Goal: Task Accomplishment & Management: Manage account settings

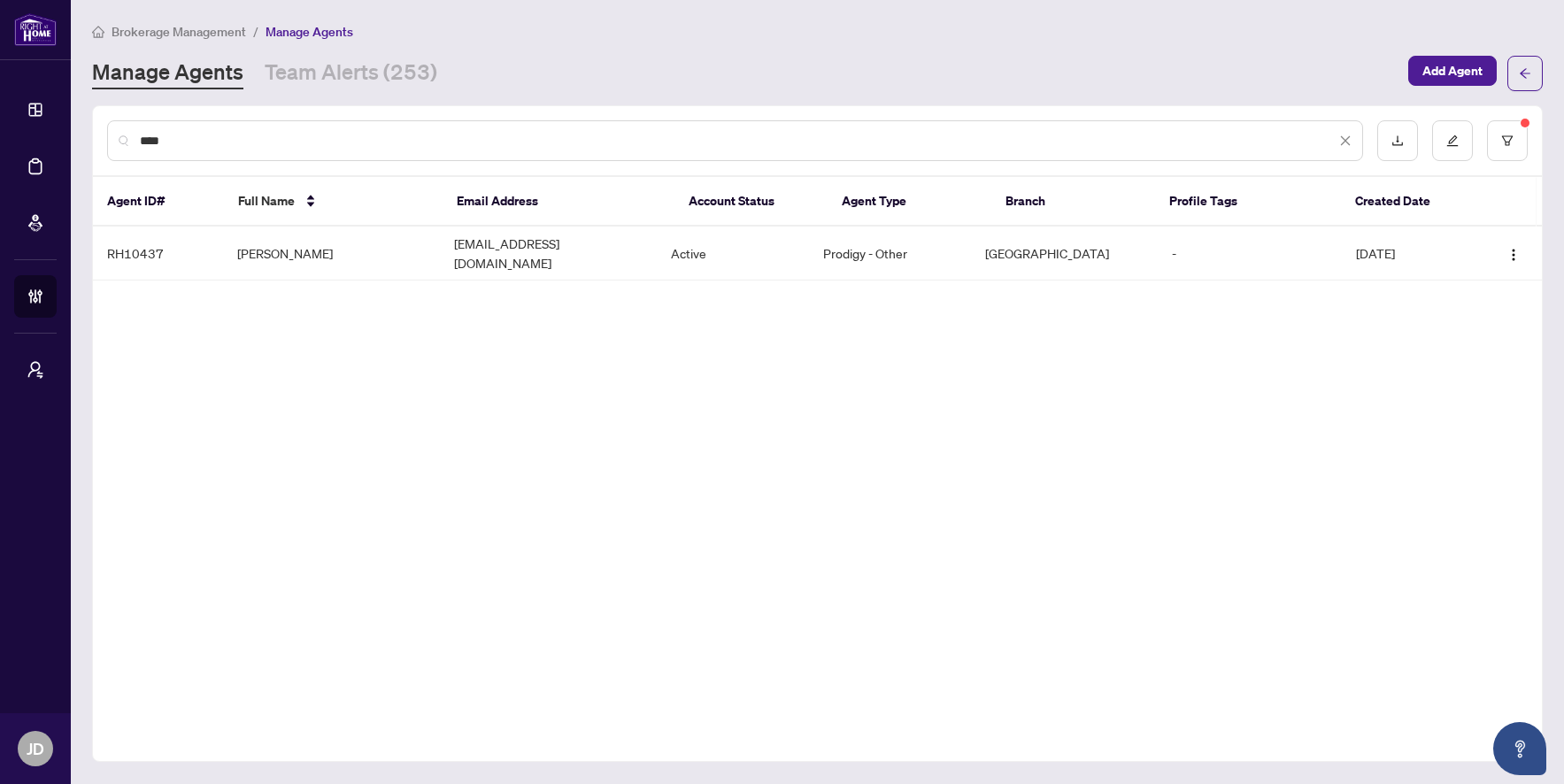
click at [359, 146] on input "****" at bounding box center [738, 140] width 1196 height 19
click at [359, 144] on input "****" at bounding box center [738, 140] width 1196 height 19
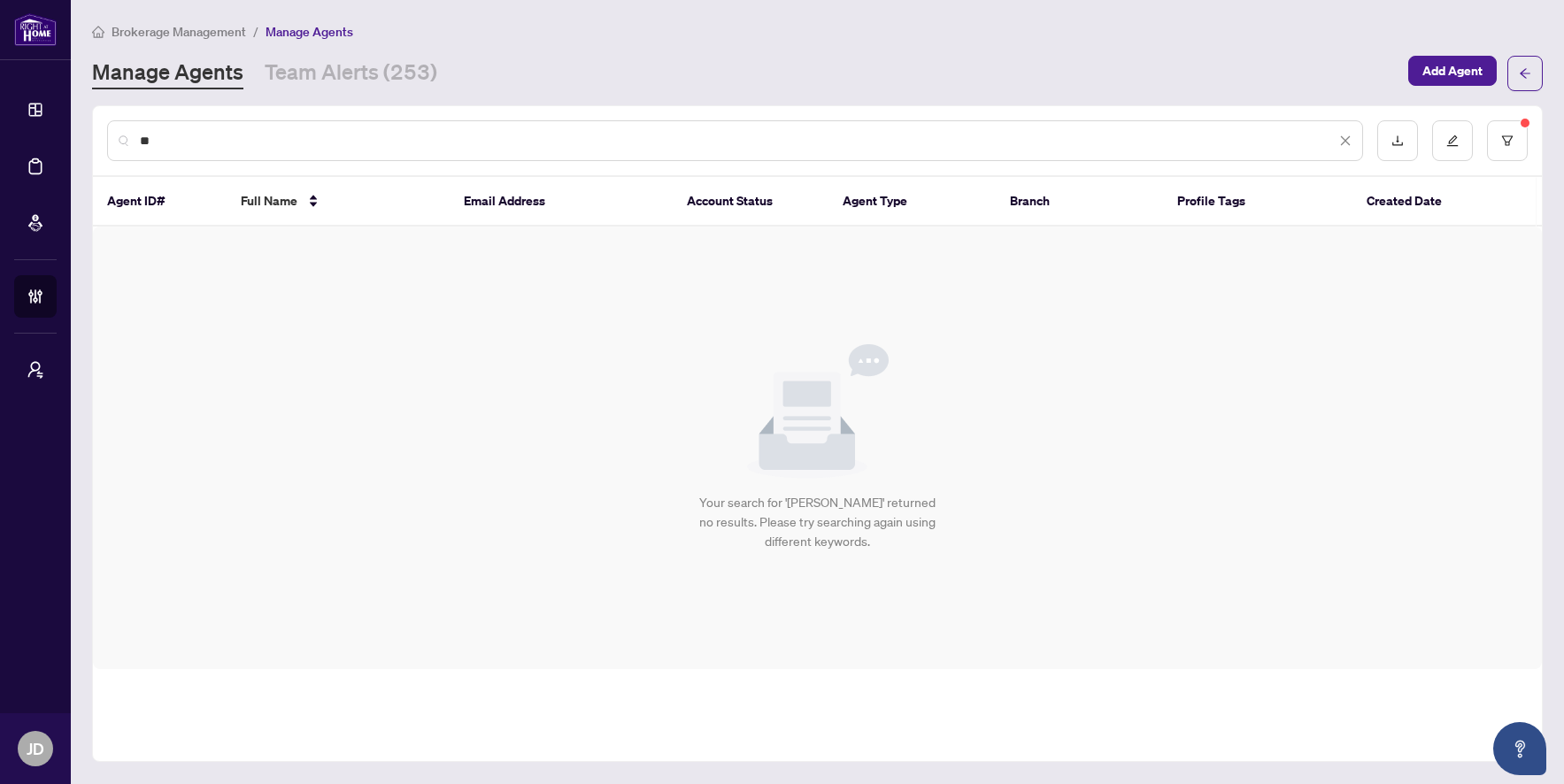
type input "*"
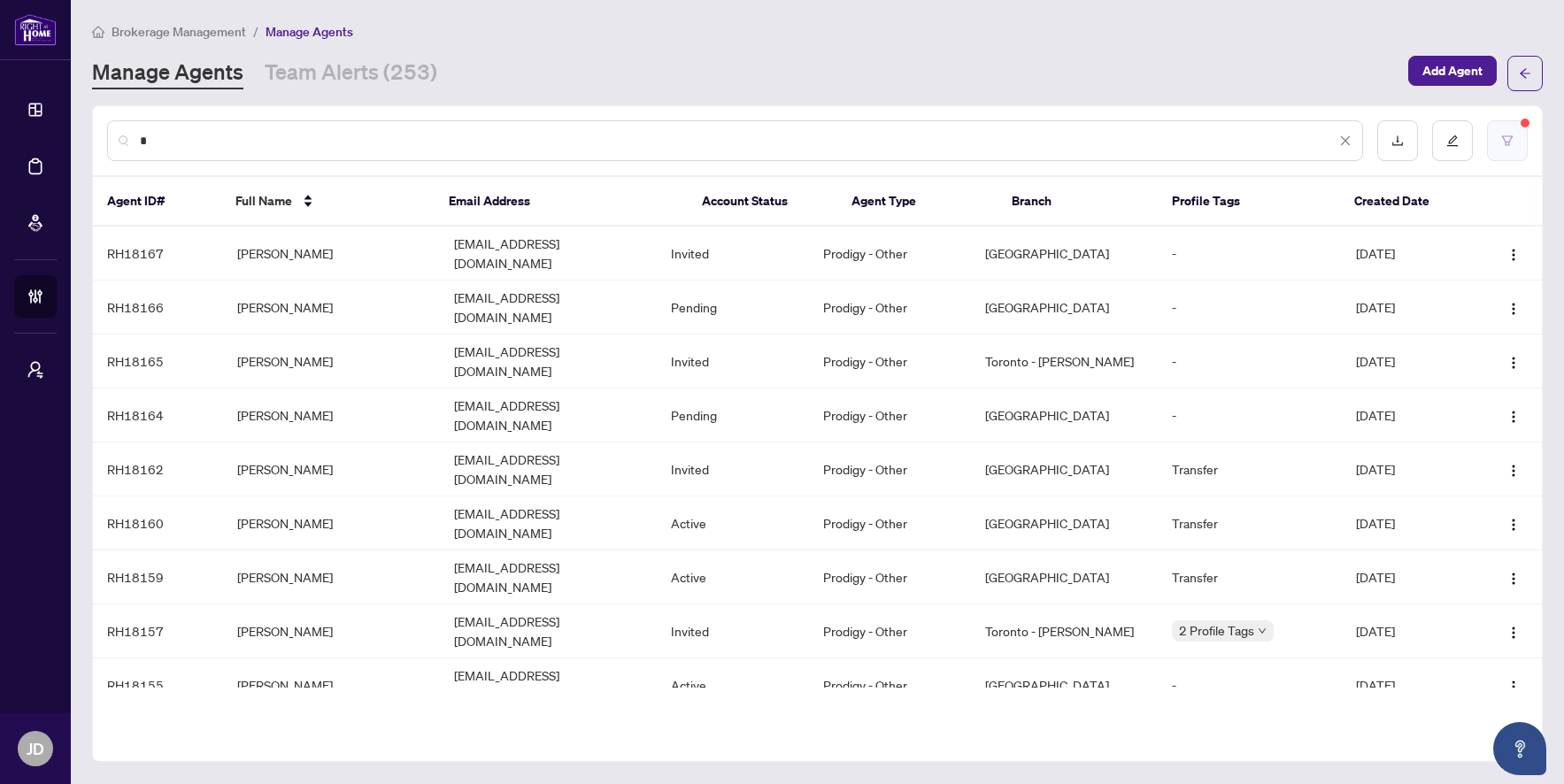
type input "*"
click at [1522, 140] on button "button" at bounding box center [1507, 140] width 41 height 41
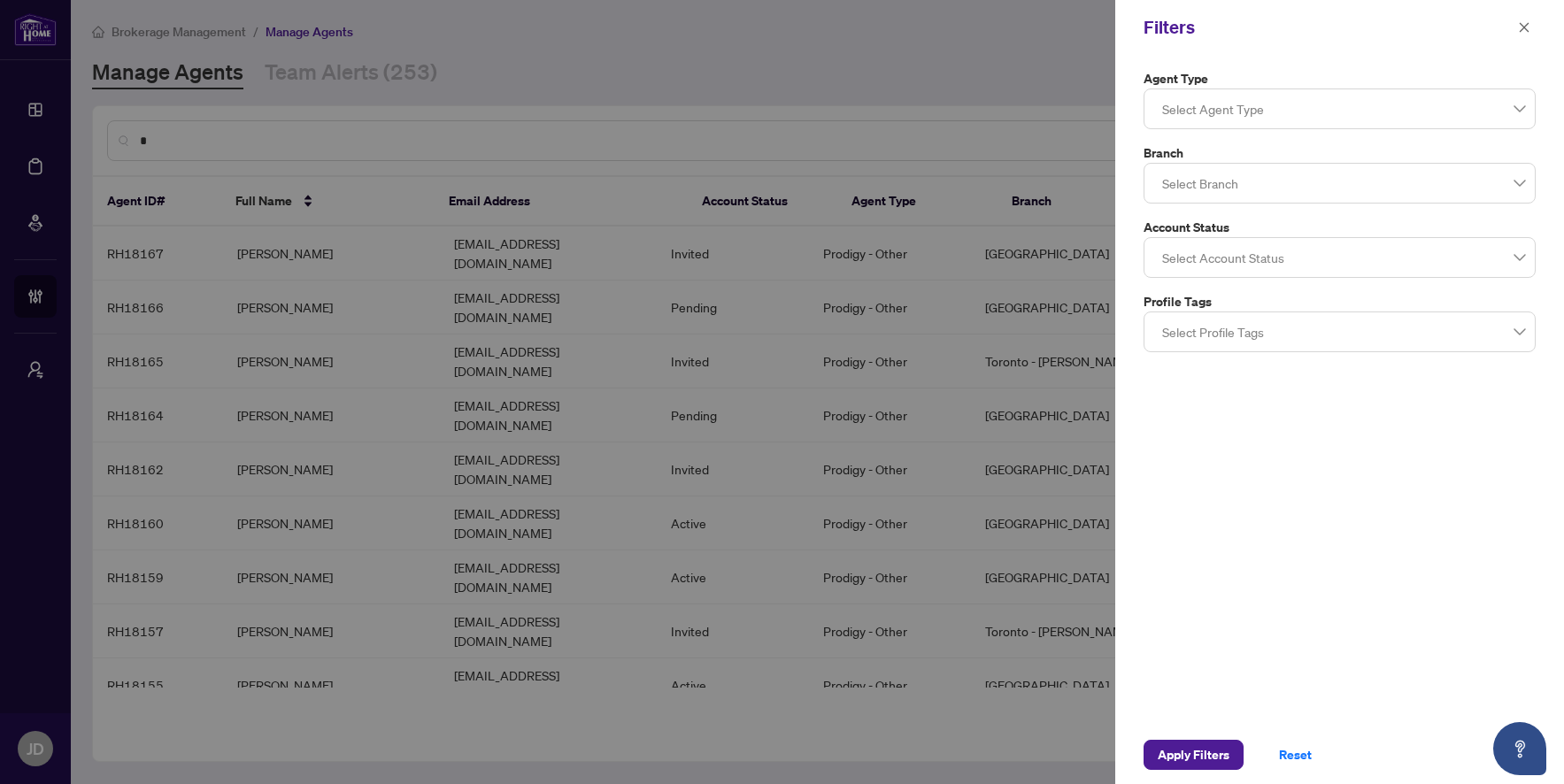
click at [679, 46] on div at bounding box center [782, 392] width 1564 height 784
click at [465, 146] on div at bounding box center [782, 392] width 1564 height 784
click at [1196, 759] on span "Apply Filters" at bounding box center [1194, 754] width 72 height 28
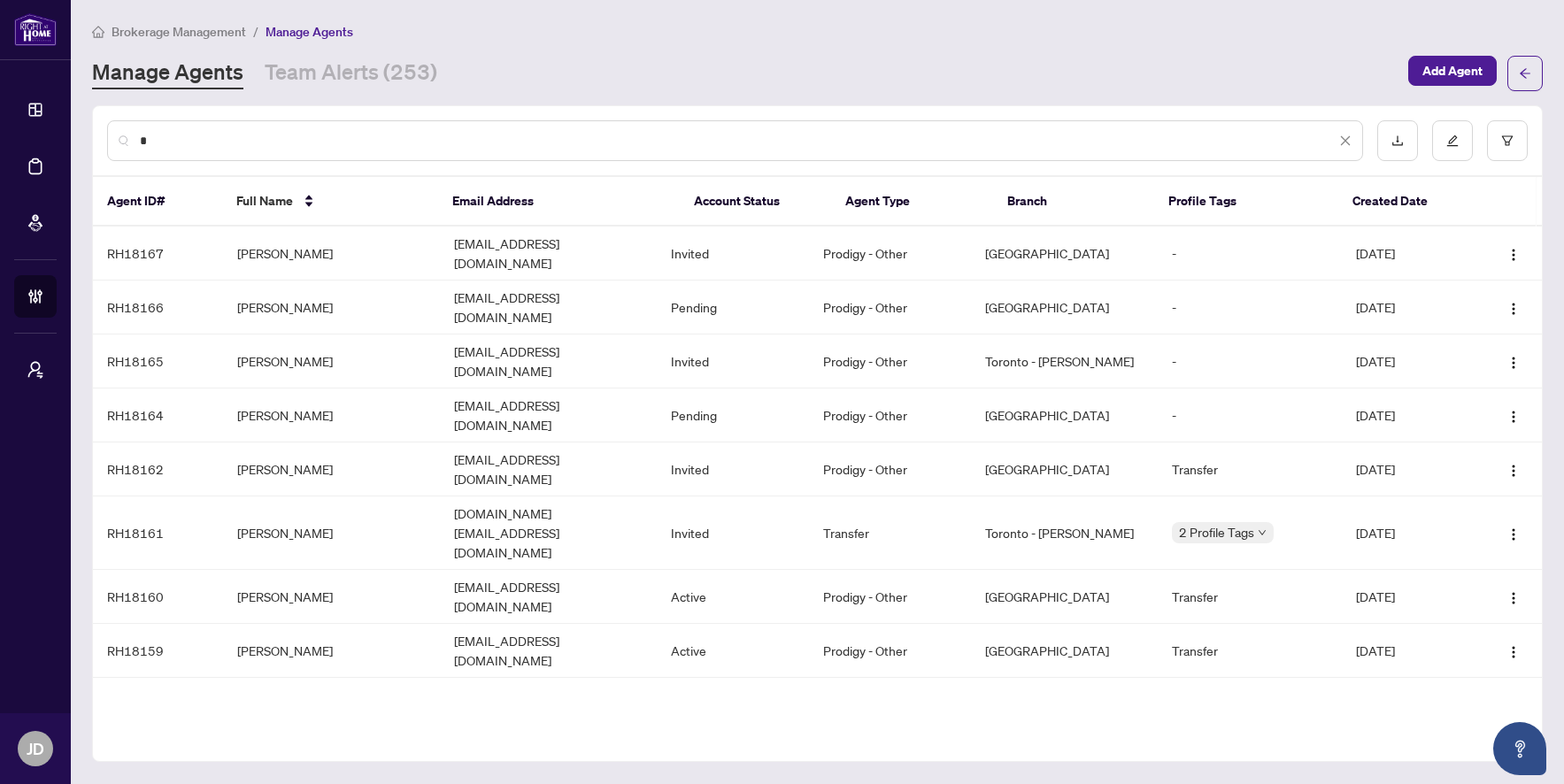
click at [219, 149] on input "*" at bounding box center [738, 140] width 1196 height 19
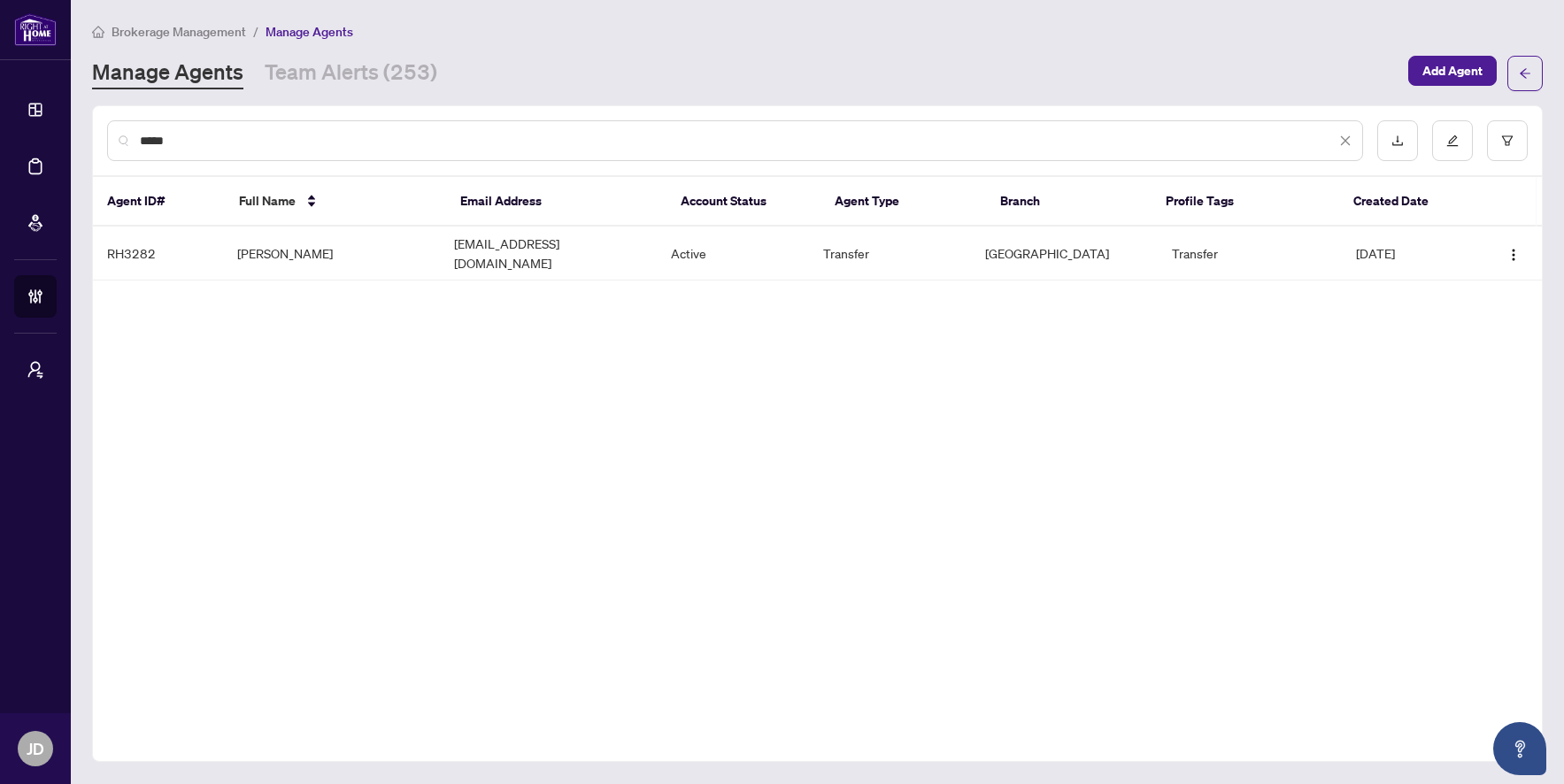
drag, startPoint x: 227, startPoint y: 136, endPoint x: 88, endPoint y: 126, distance: 139.4
click at [88, 126] on main "Brokerage Management / Manage Agents Manage Agents Team Alerts (253) Add Agent …" at bounding box center [817, 392] width 1493 height 784
drag, startPoint x: 206, startPoint y: 138, endPoint x: 61, endPoint y: 141, distance: 145.0
click at [61, 141] on div "Dashboard Deal Processing Mortgage Referrals Brokerage Management My Brokerages…" at bounding box center [782, 392] width 1564 height 784
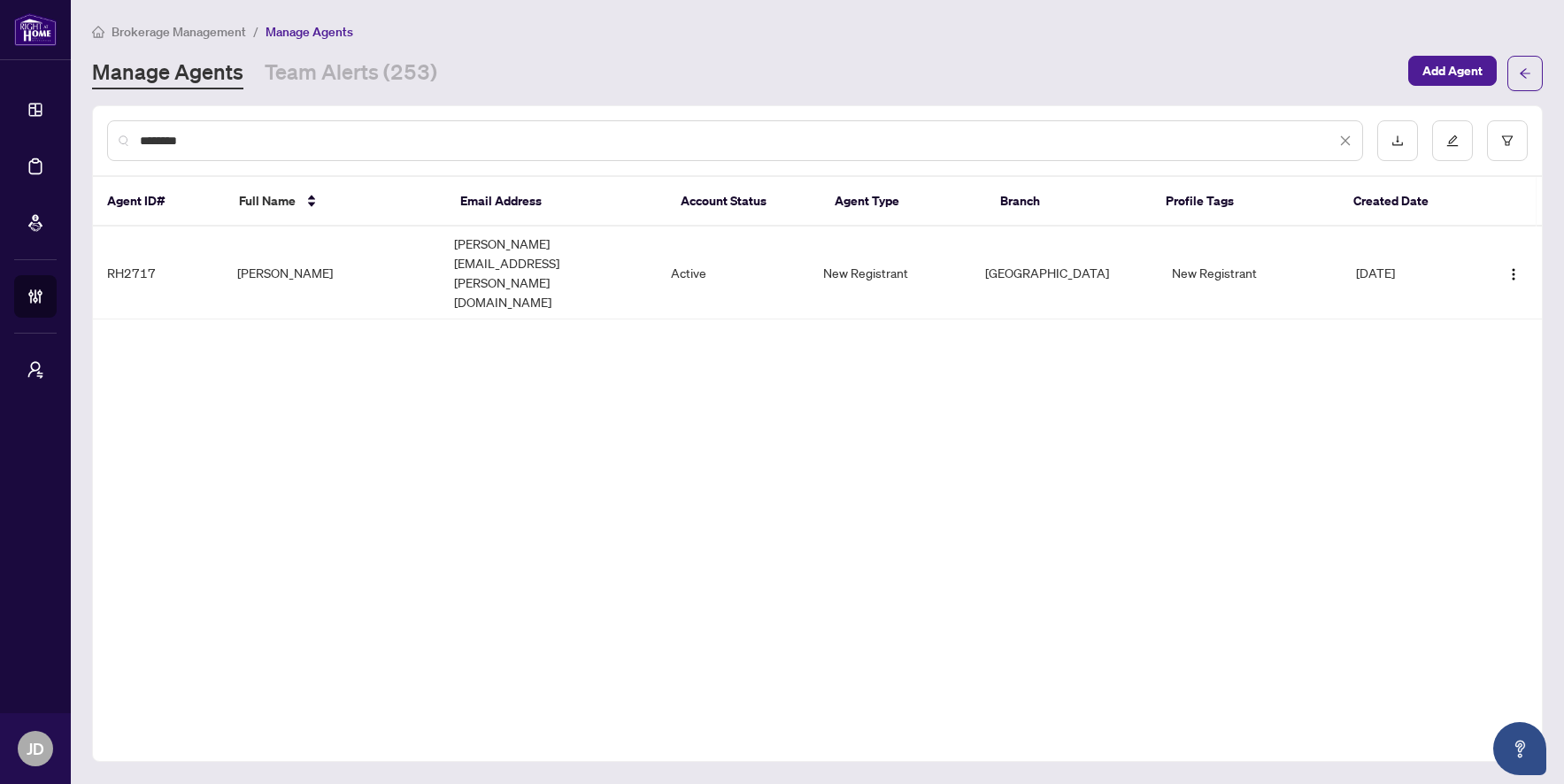
type input "********"
click at [1348, 137] on icon "close" at bounding box center [1345, 141] width 12 height 12
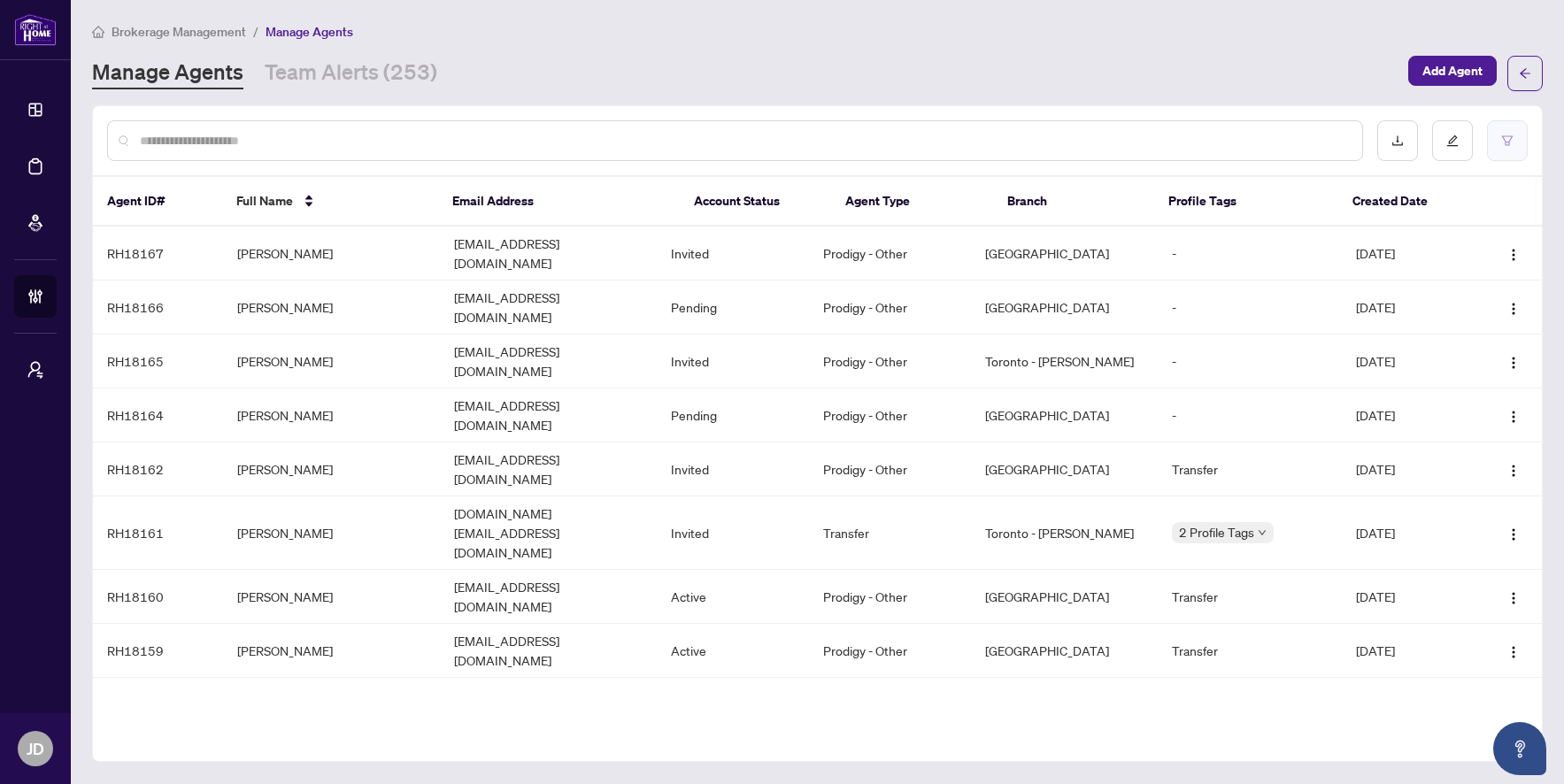
click at [1503, 139] on icon "filter" at bounding box center [1507, 141] width 12 height 12
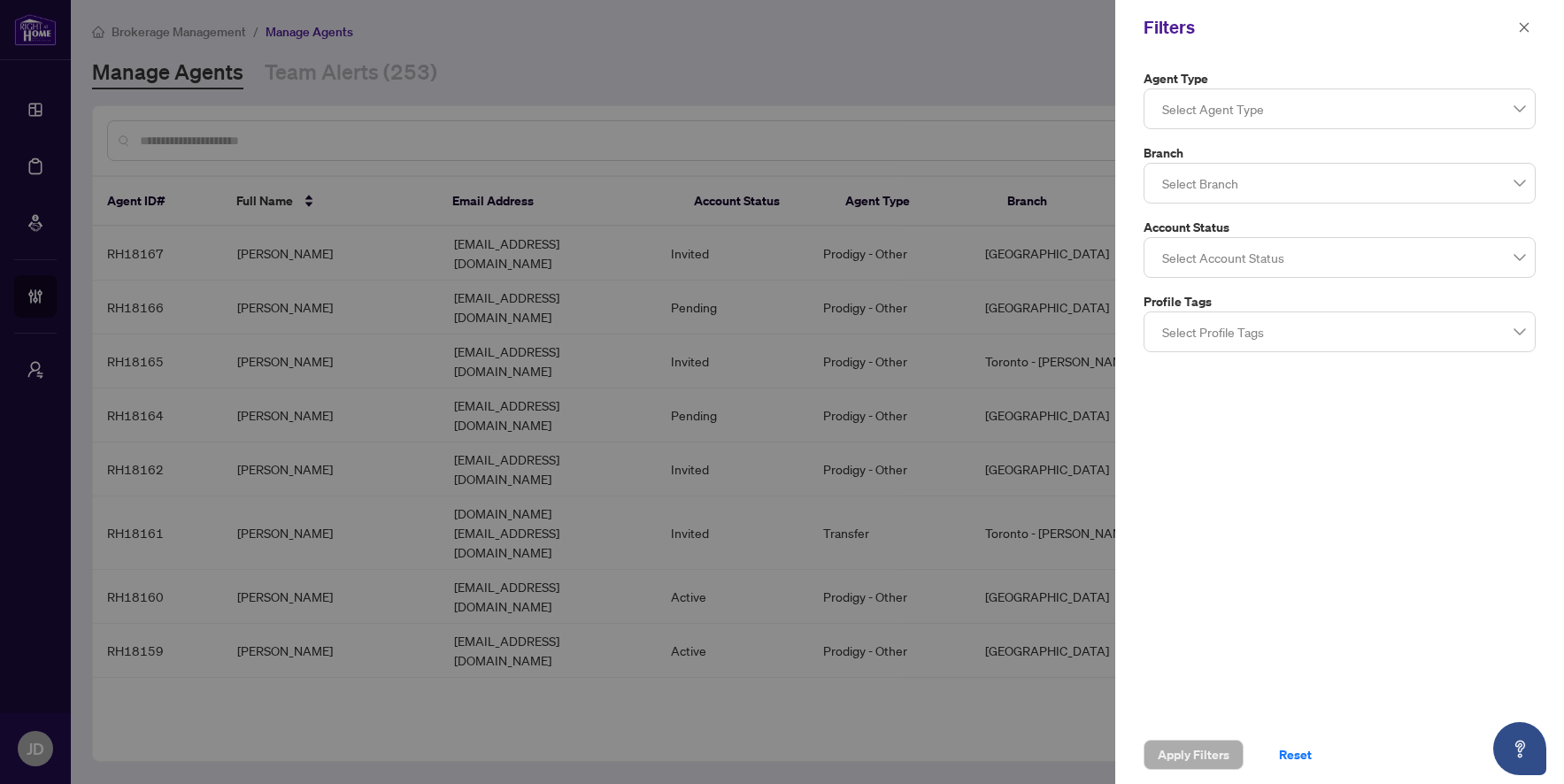
click at [1424, 125] on div "Select Agent Type" at bounding box center [1340, 109] width 392 height 41
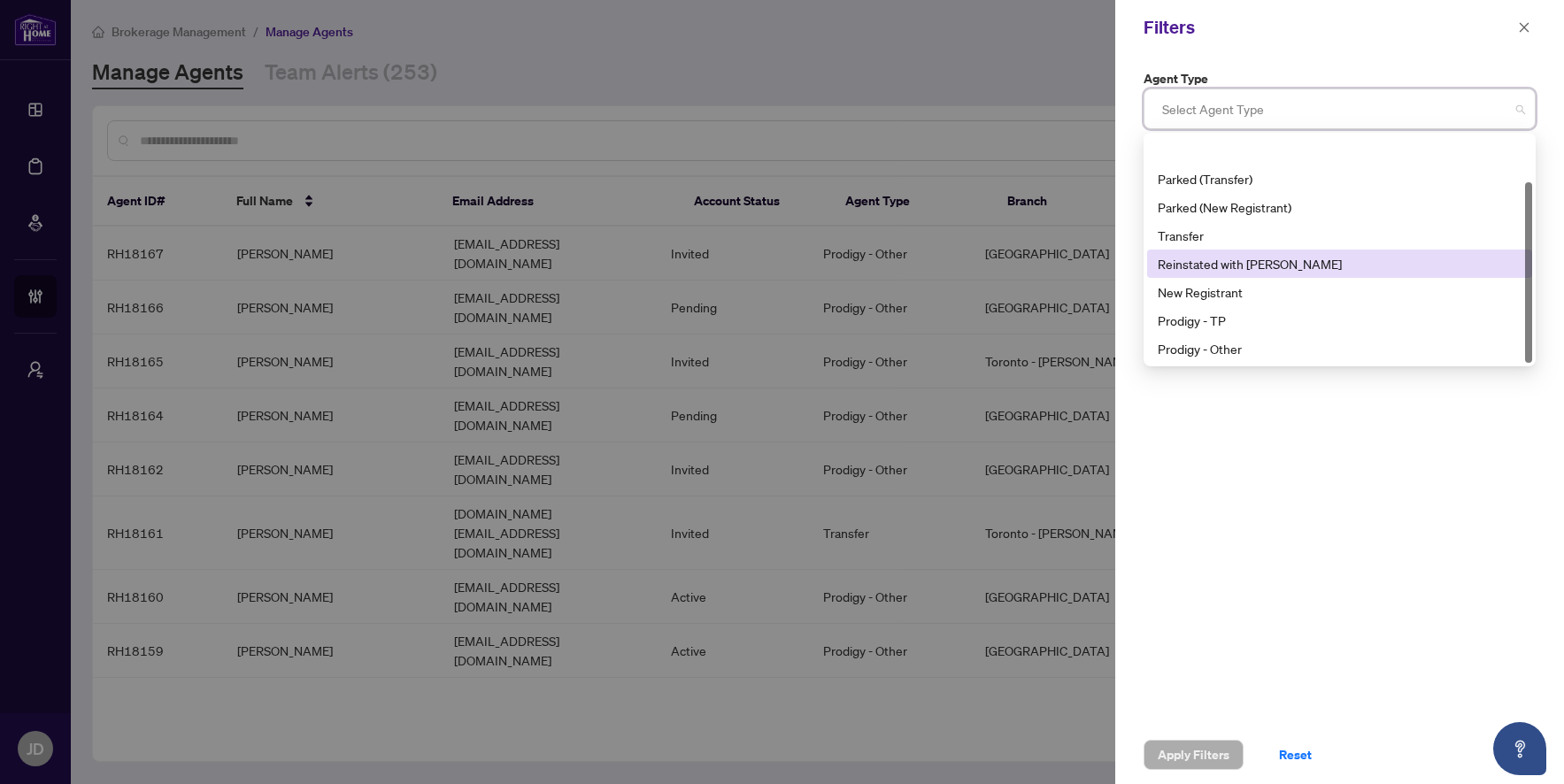
scroll to position [57, 0]
click at [1299, 268] on div "Prodigy - TP" at bounding box center [1340, 263] width 364 height 19
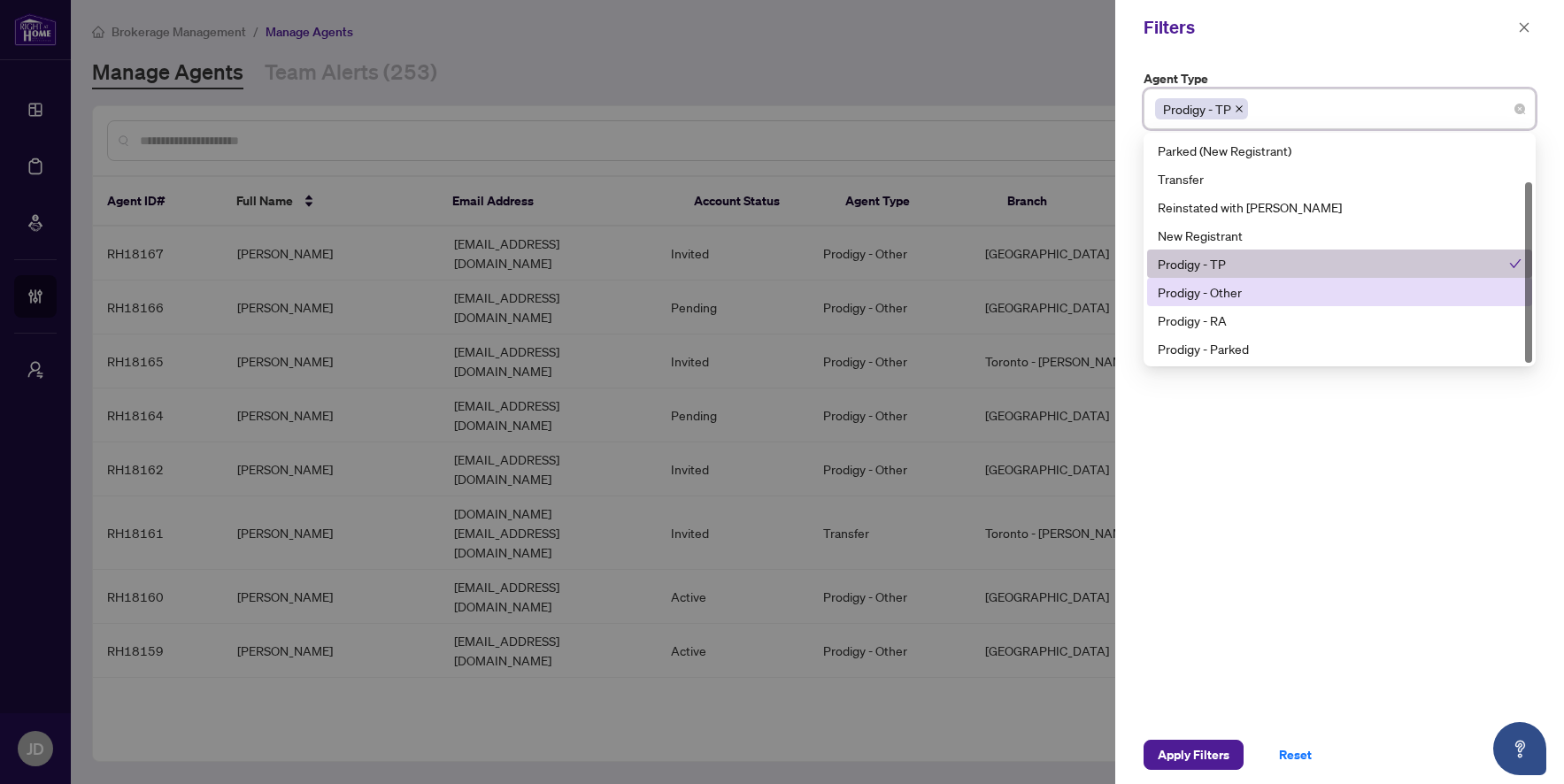
click at [1291, 287] on div "Prodigy - Other" at bounding box center [1340, 292] width 364 height 19
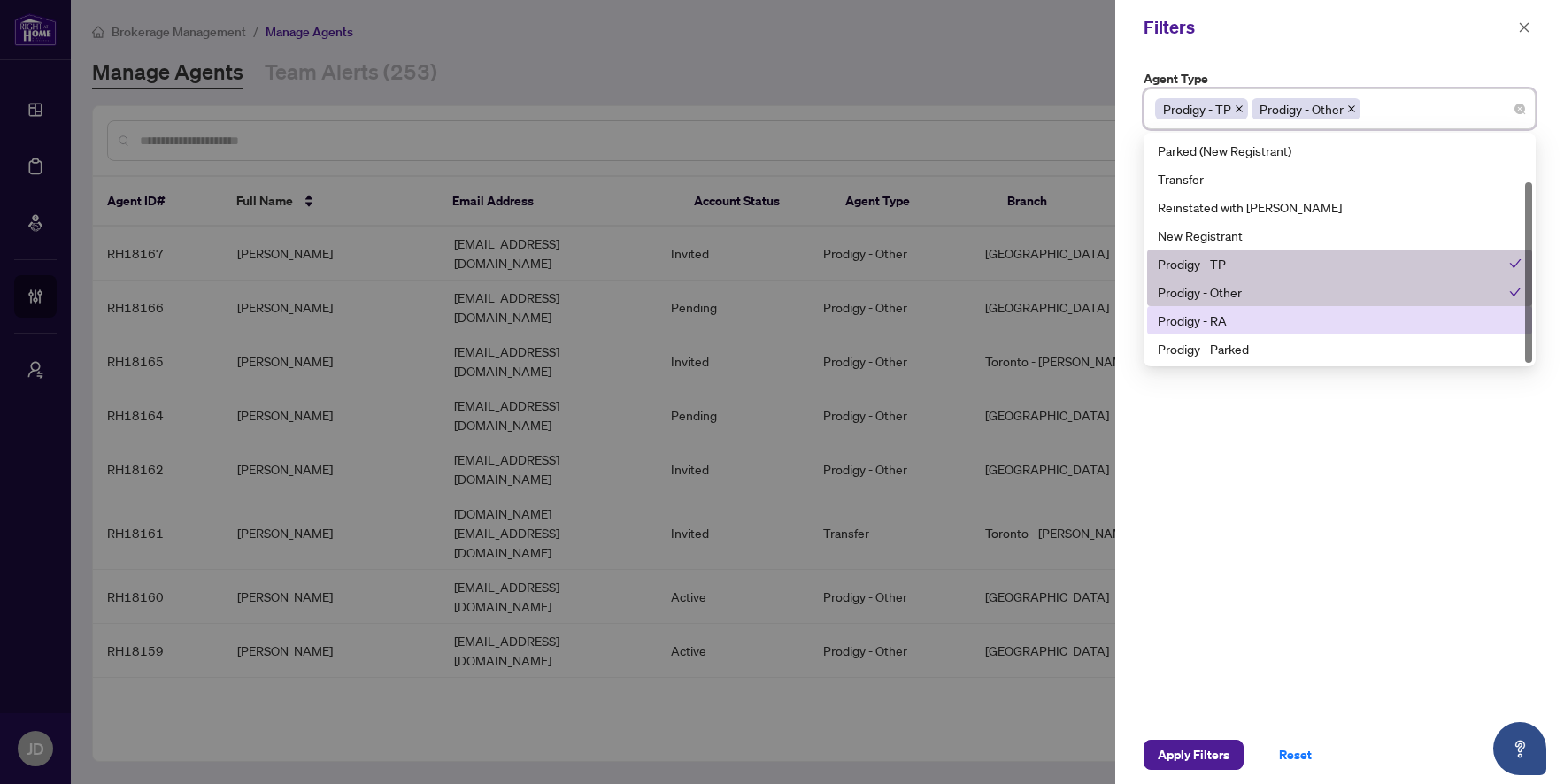
click at [1275, 317] on div "Prodigy - RA" at bounding box center [1340, 320] width 364 height 19
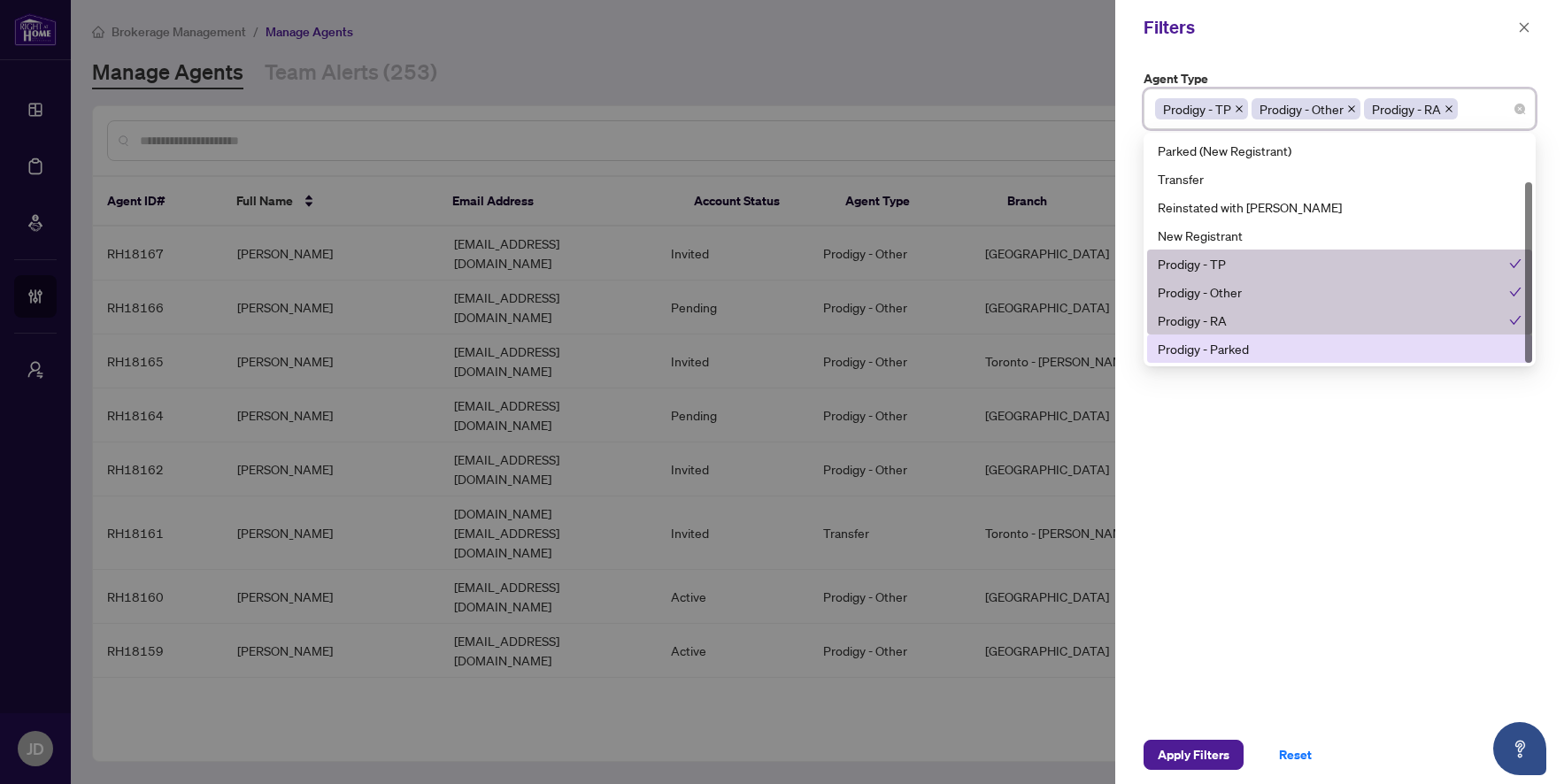
click at [1268, 350] on div "Prodigy - Parked" at bounding box center [1340, 348] width 364 height 19
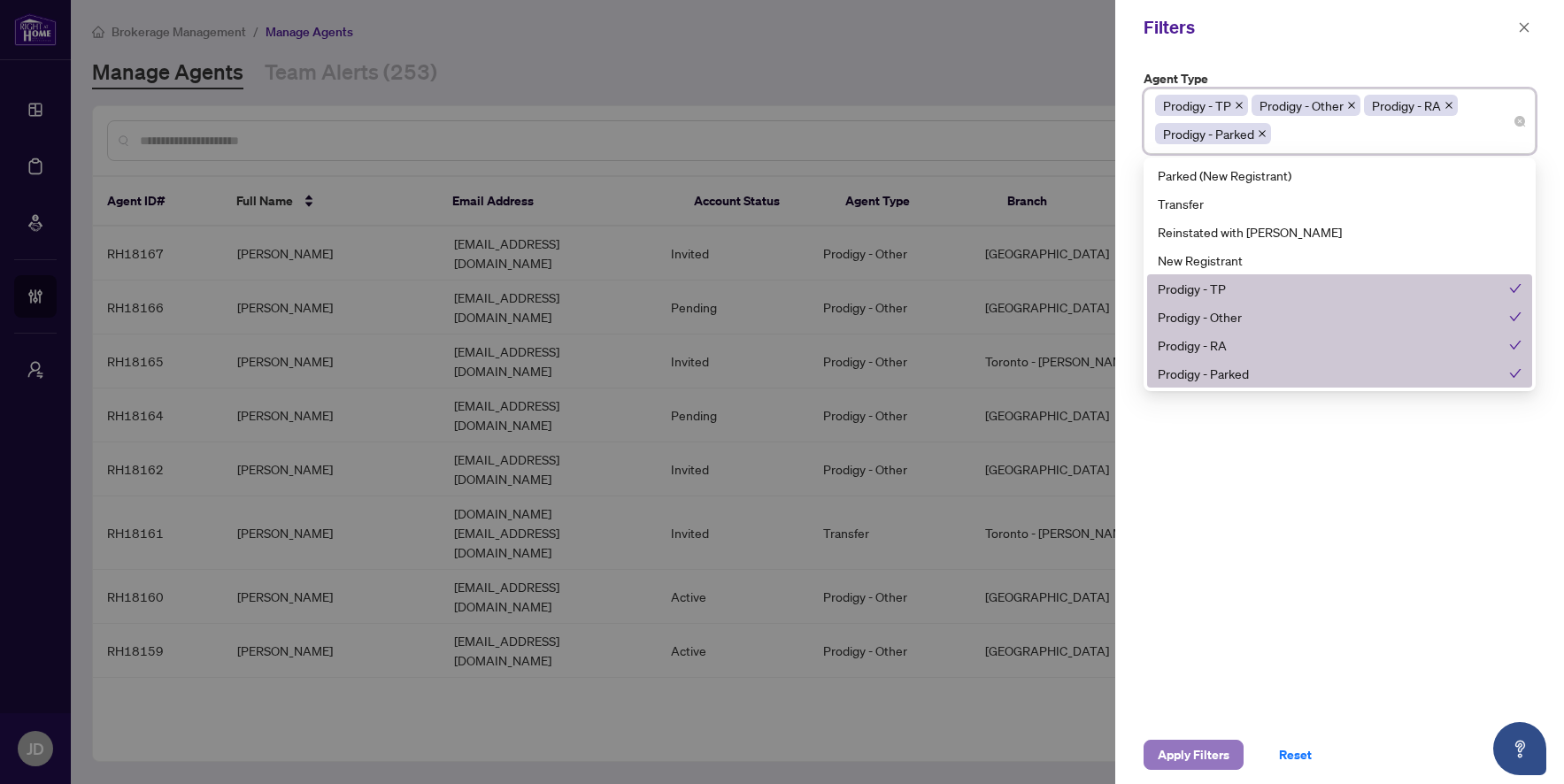
click at [1229, 749] on button "Apply Filters" at bounding box center [1194, 755] width 100 height 30
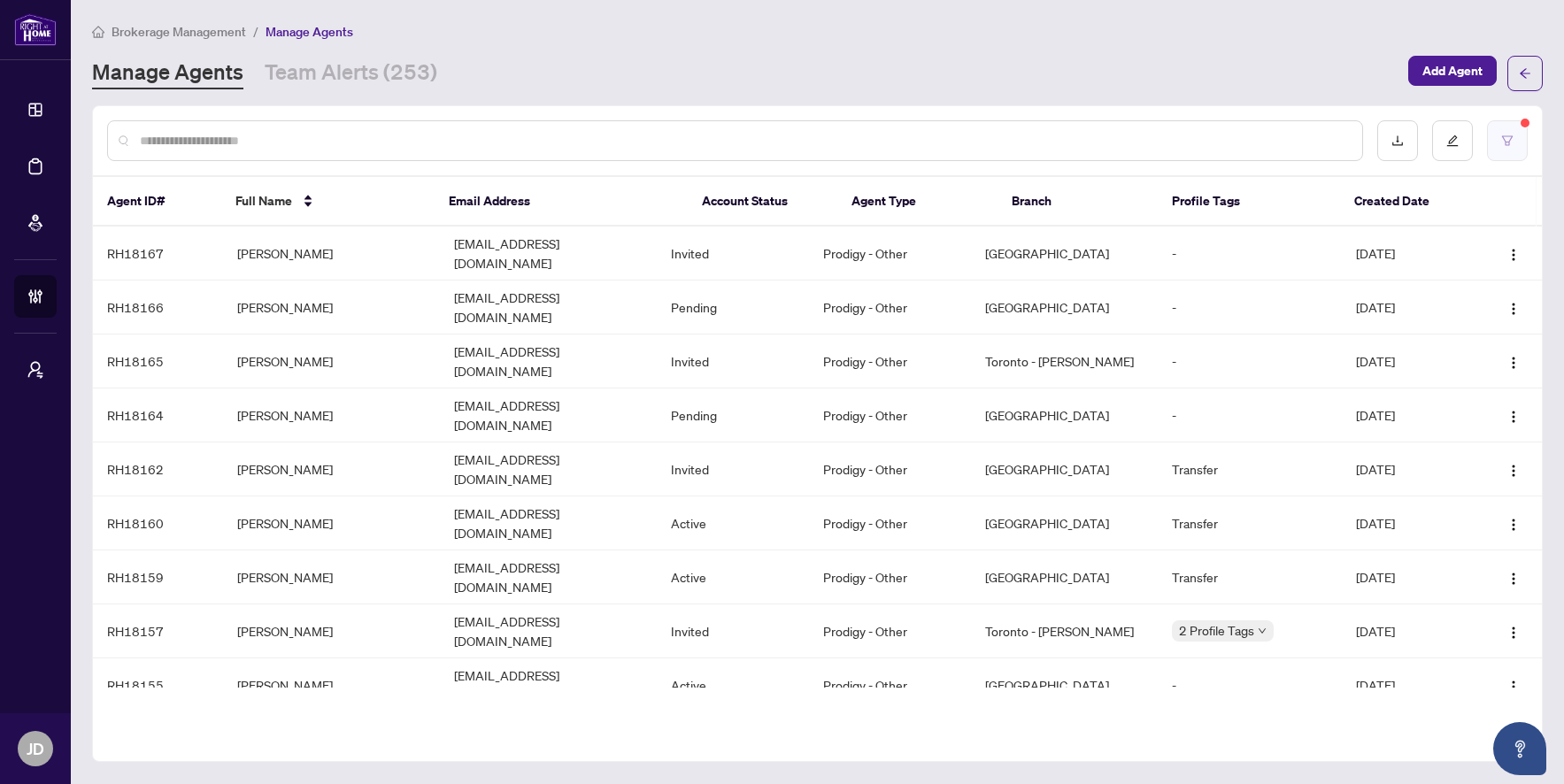
click at [1509, 131] on button "button" at bounding box center [1507, 140] width 41 height 41
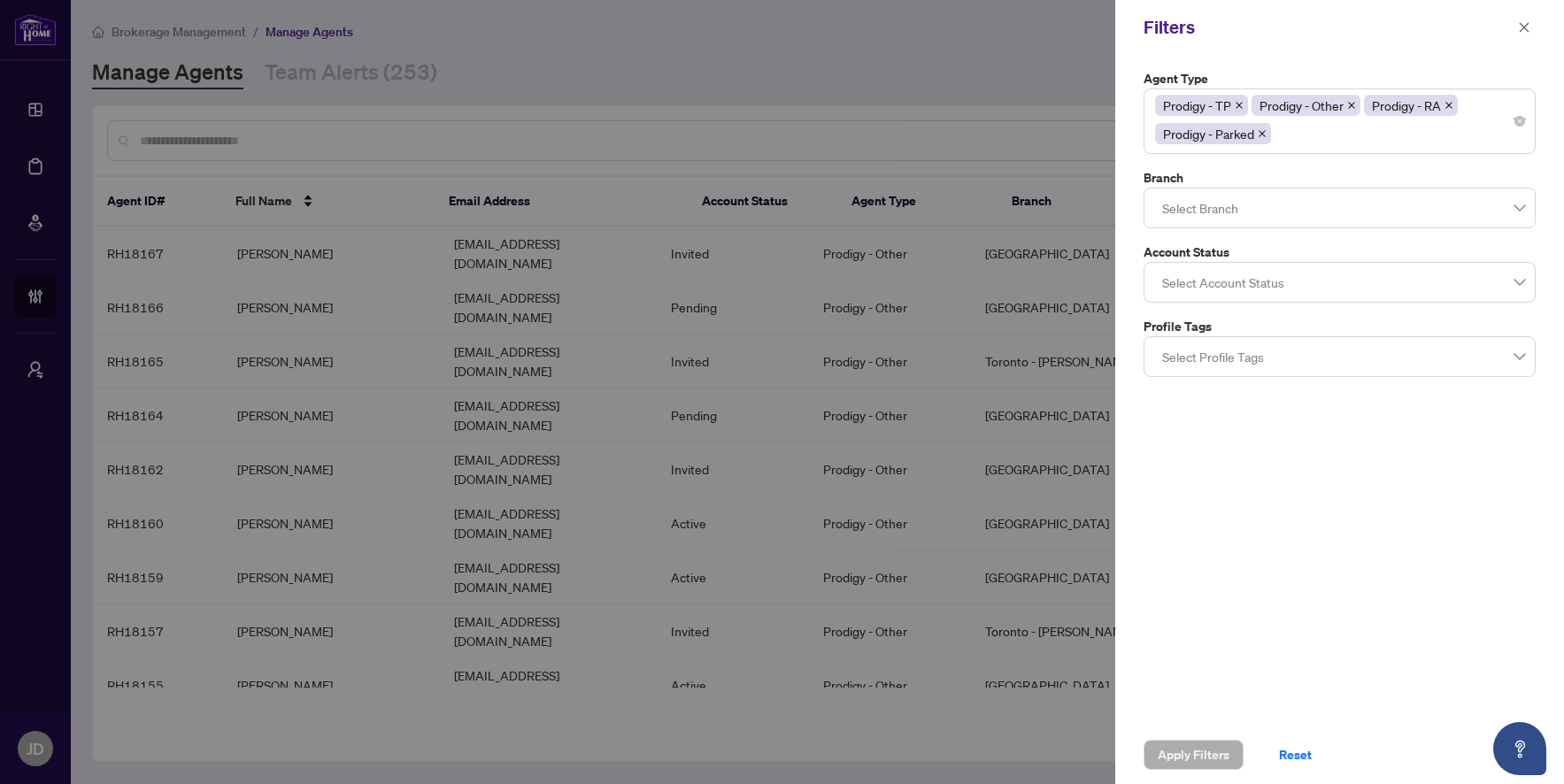
click at [1320, 283] on div at bounding box center [1339, 283] width 369 height 32
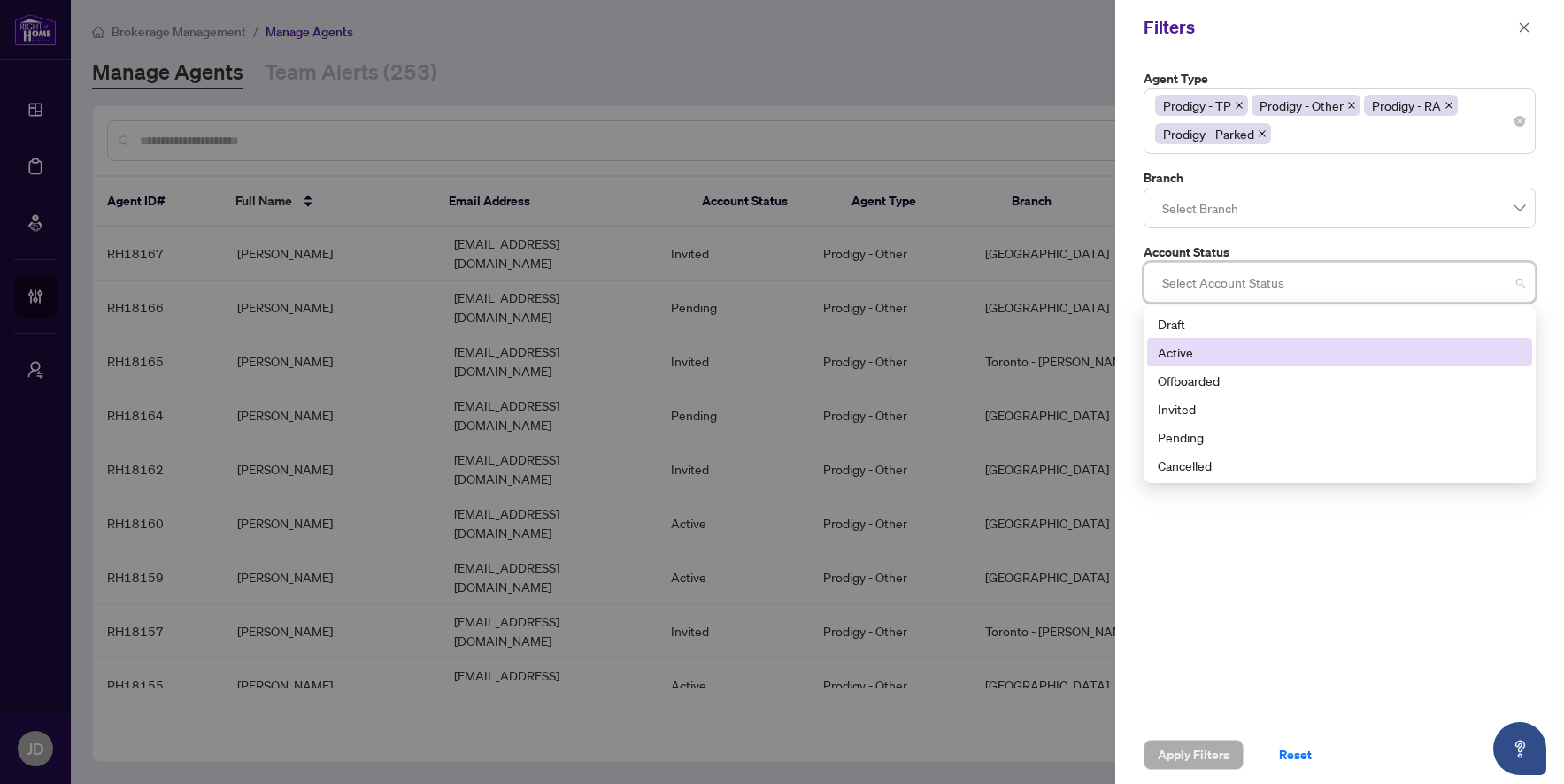
click at [1279, 356] on div "Active" at bounding box center [1340, 352] width 364 height 19
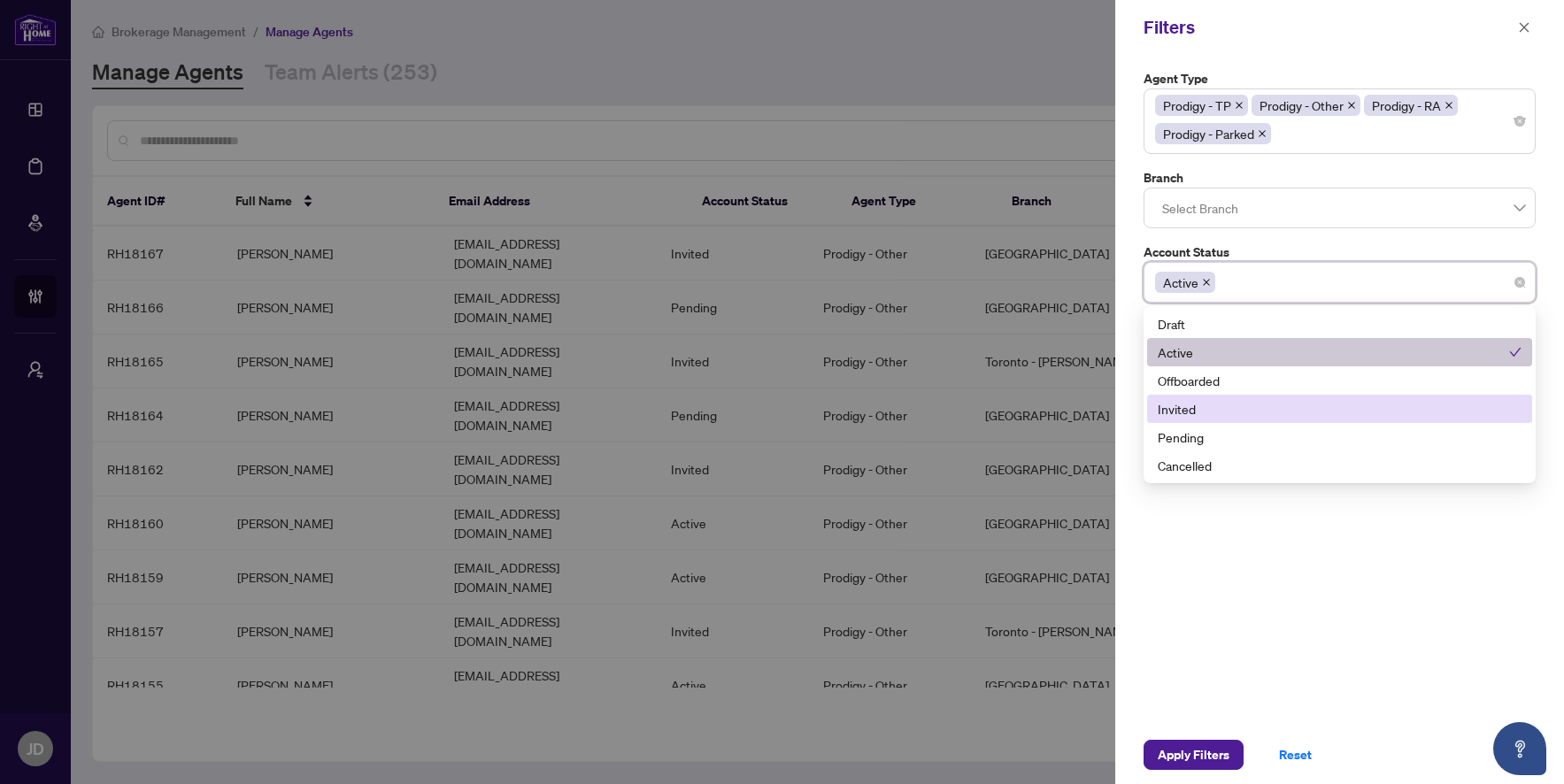
click at [1268, 402] on div "Invited" at bounding box center [1340, 408] width 364 height 19
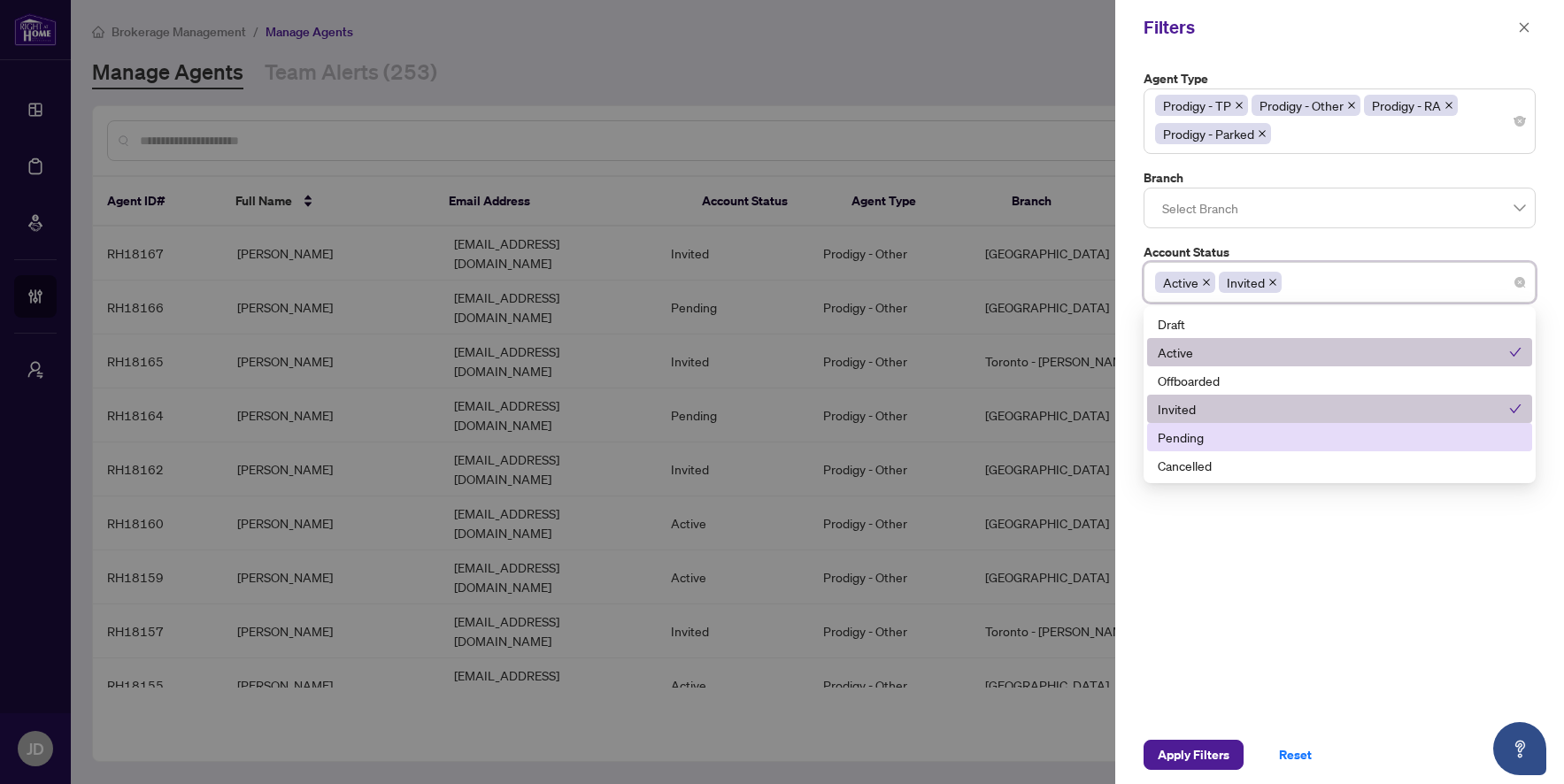
click at [1253, 441] on div "Pending" at bounding box center [1340, 436] width 364 height 19
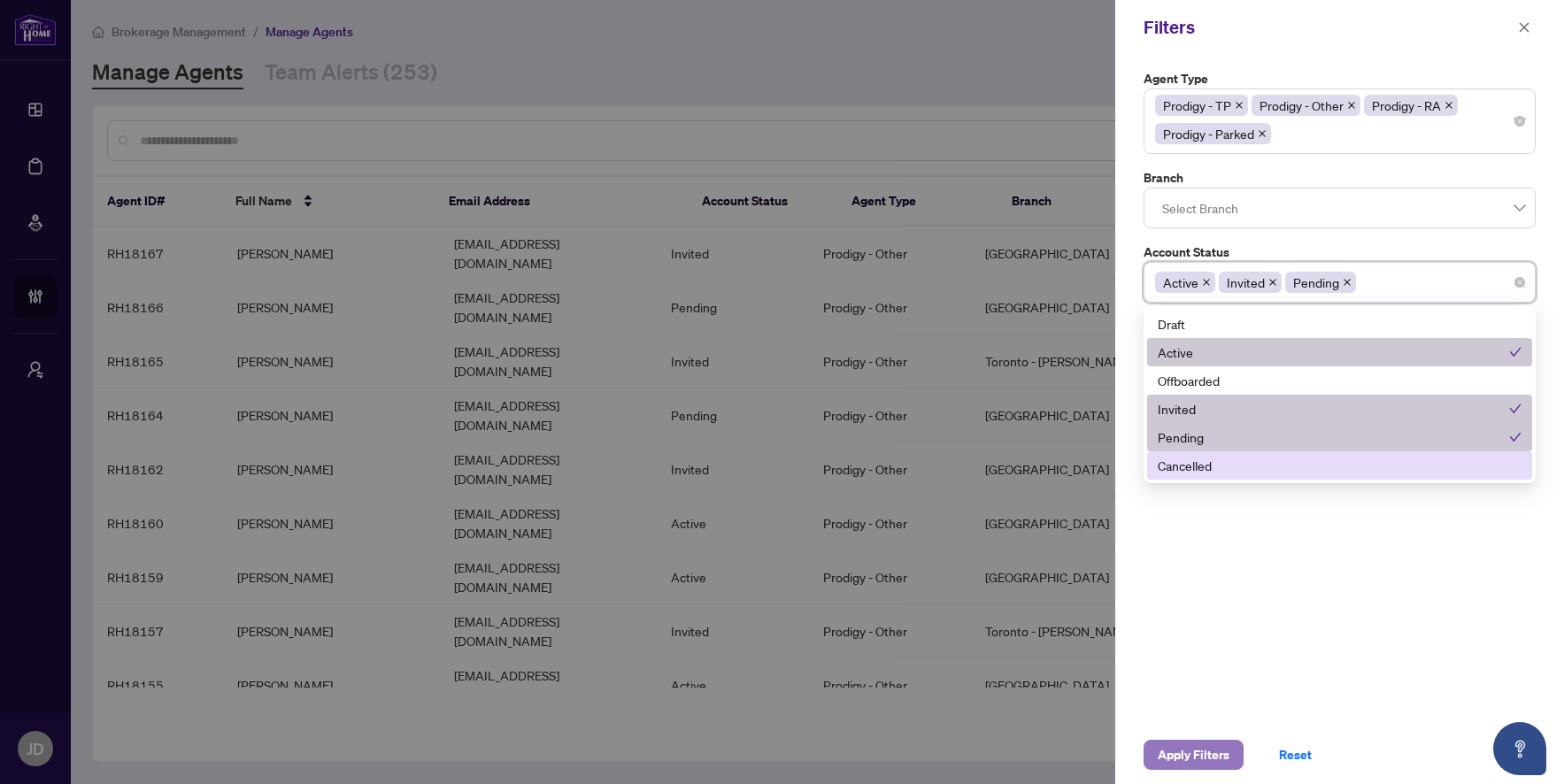
click at [1189, 747] on span "Apply Filters" at bounding box center [1194, 754] width 72 height 28
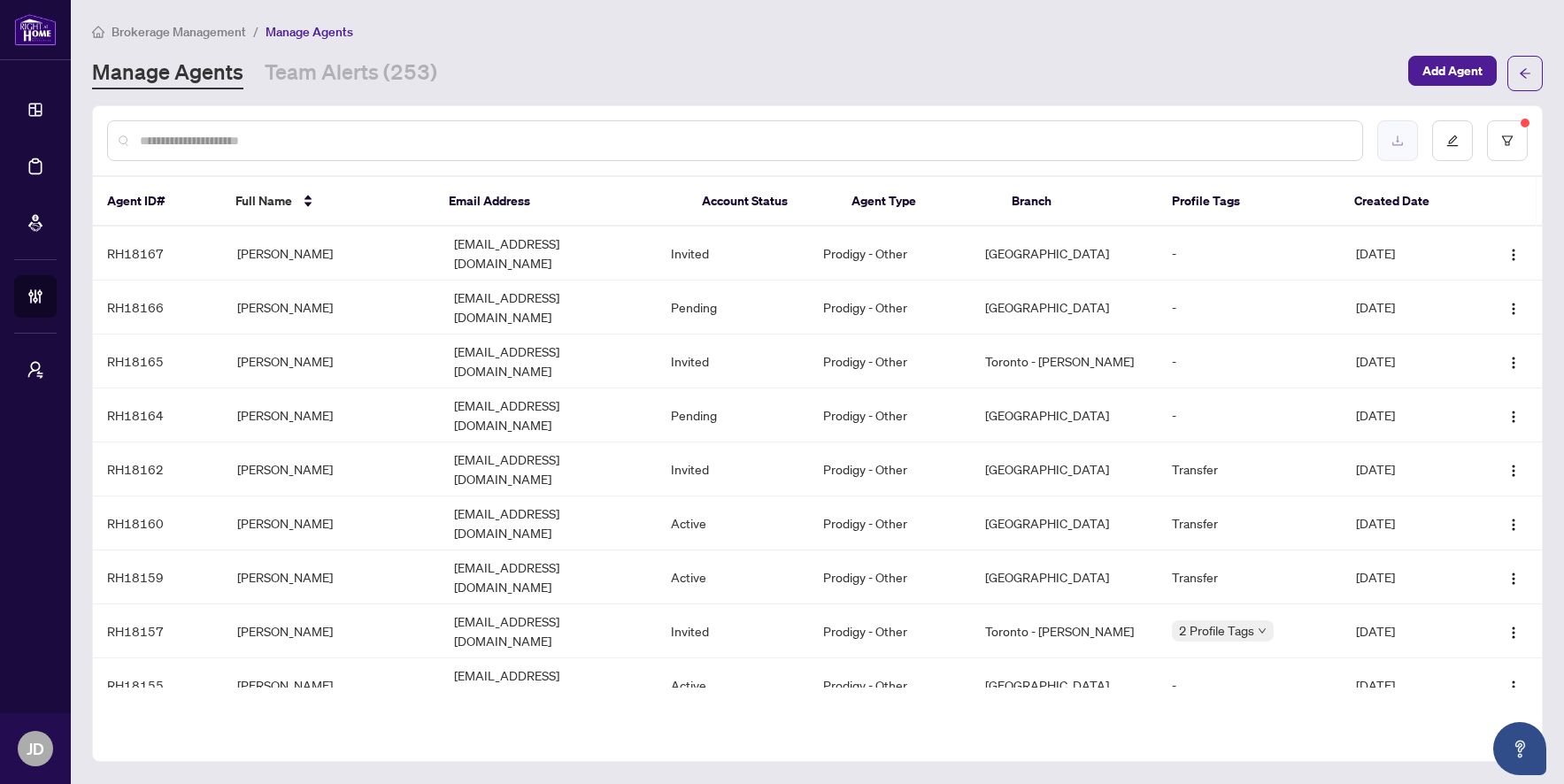
click at [1409, 142] on button "button" at bounding box center [1397, 140] width 41 height 41
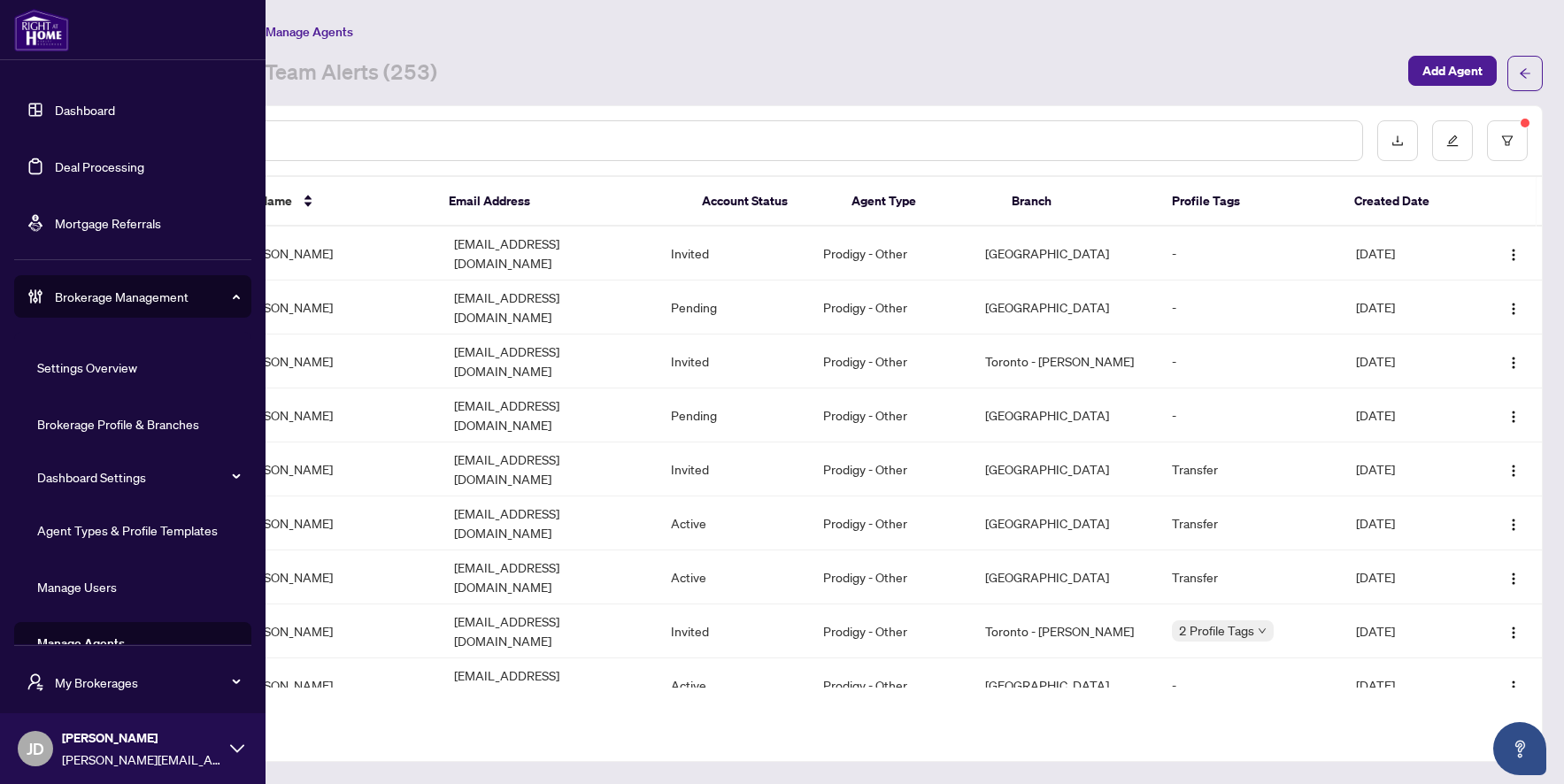
click at [37, 368] on link "Settings Overview" at bounding box center [87, 368] width 100 height 16
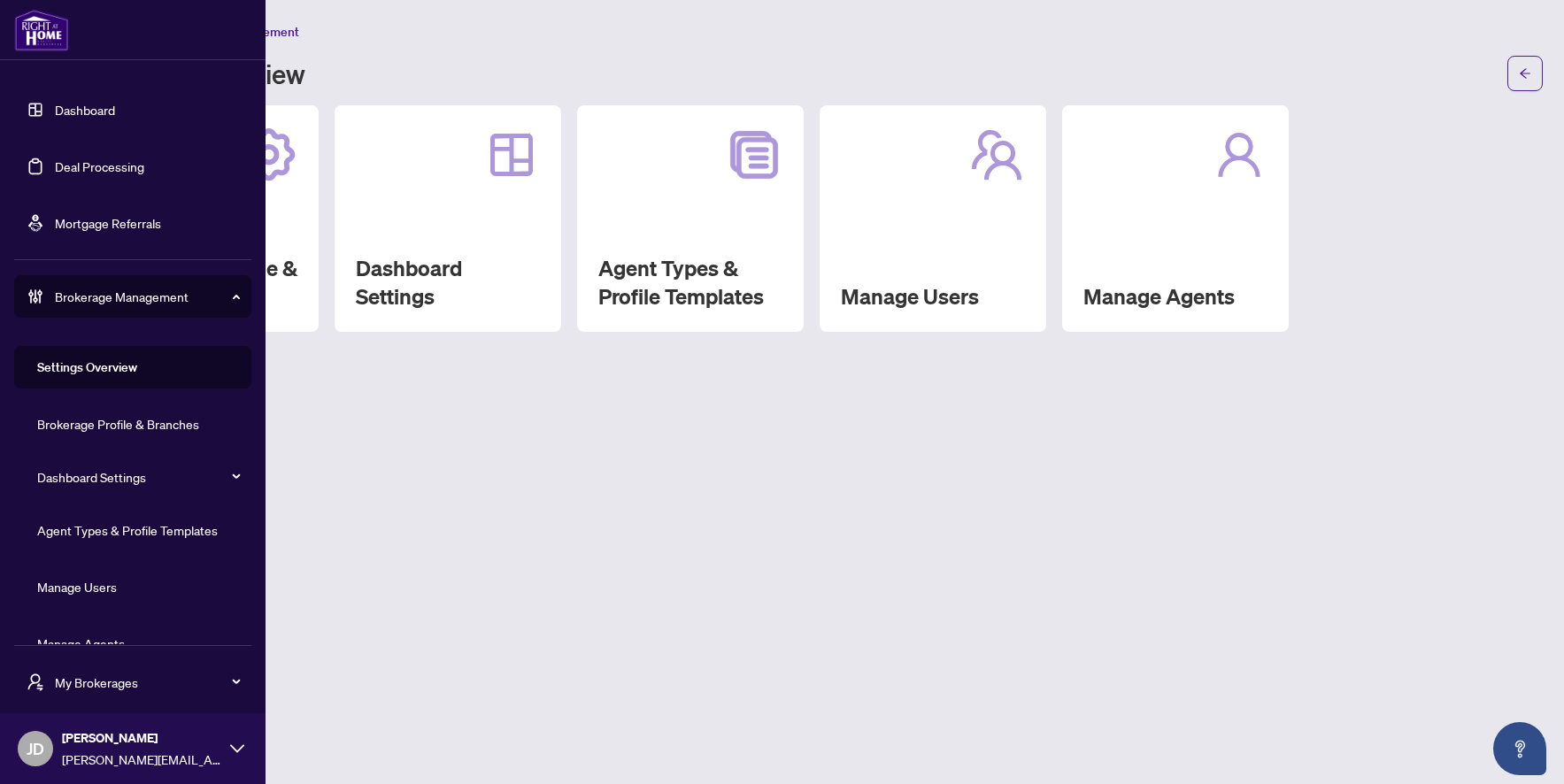
click at [60, 306] on span "Brokerage Management" at bounding box center [147, 296] width 184 height 19
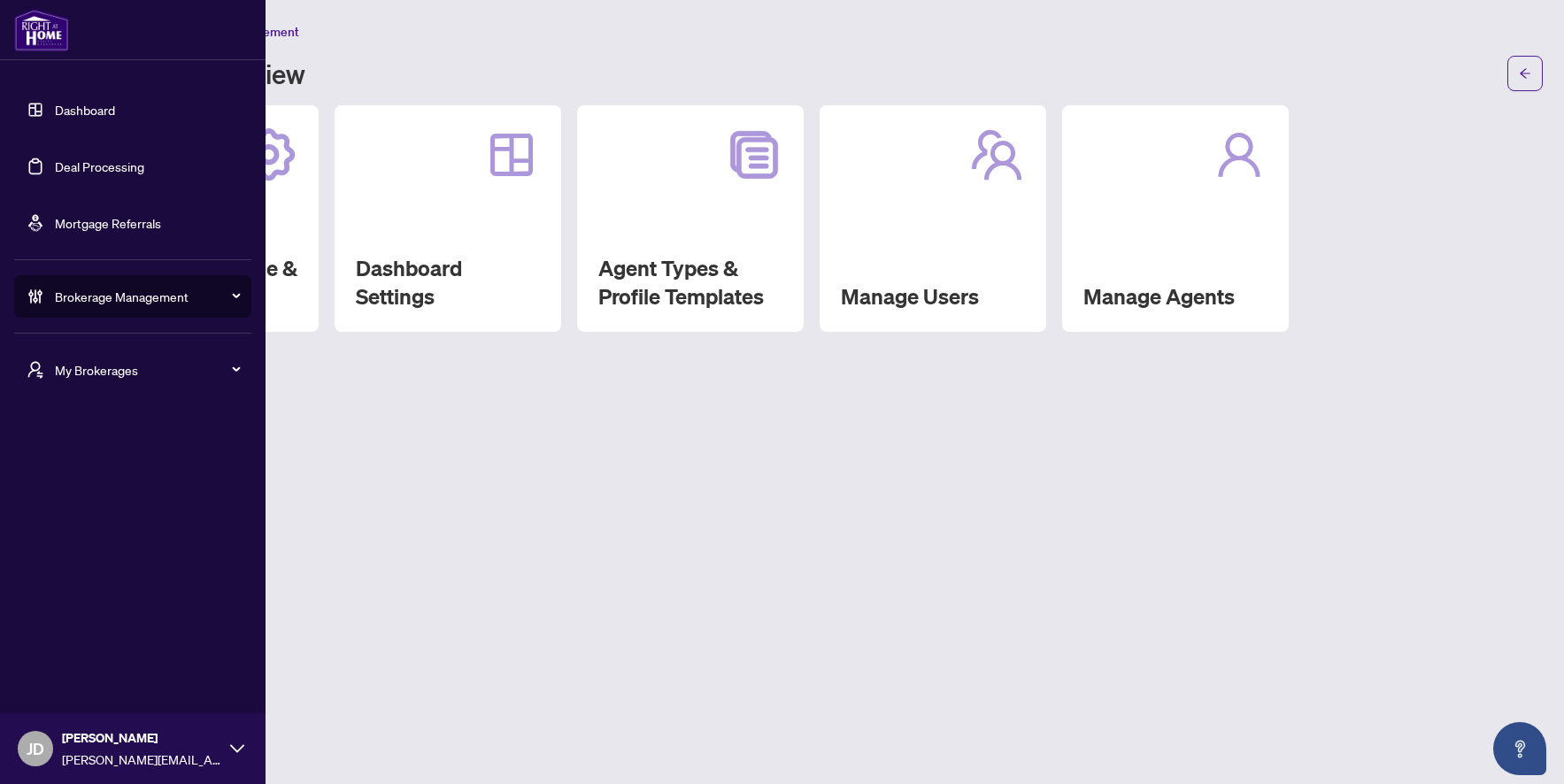
click at [76, 373] on span "My Brokerages" at bounding box center [147, 370] width 184 height 19
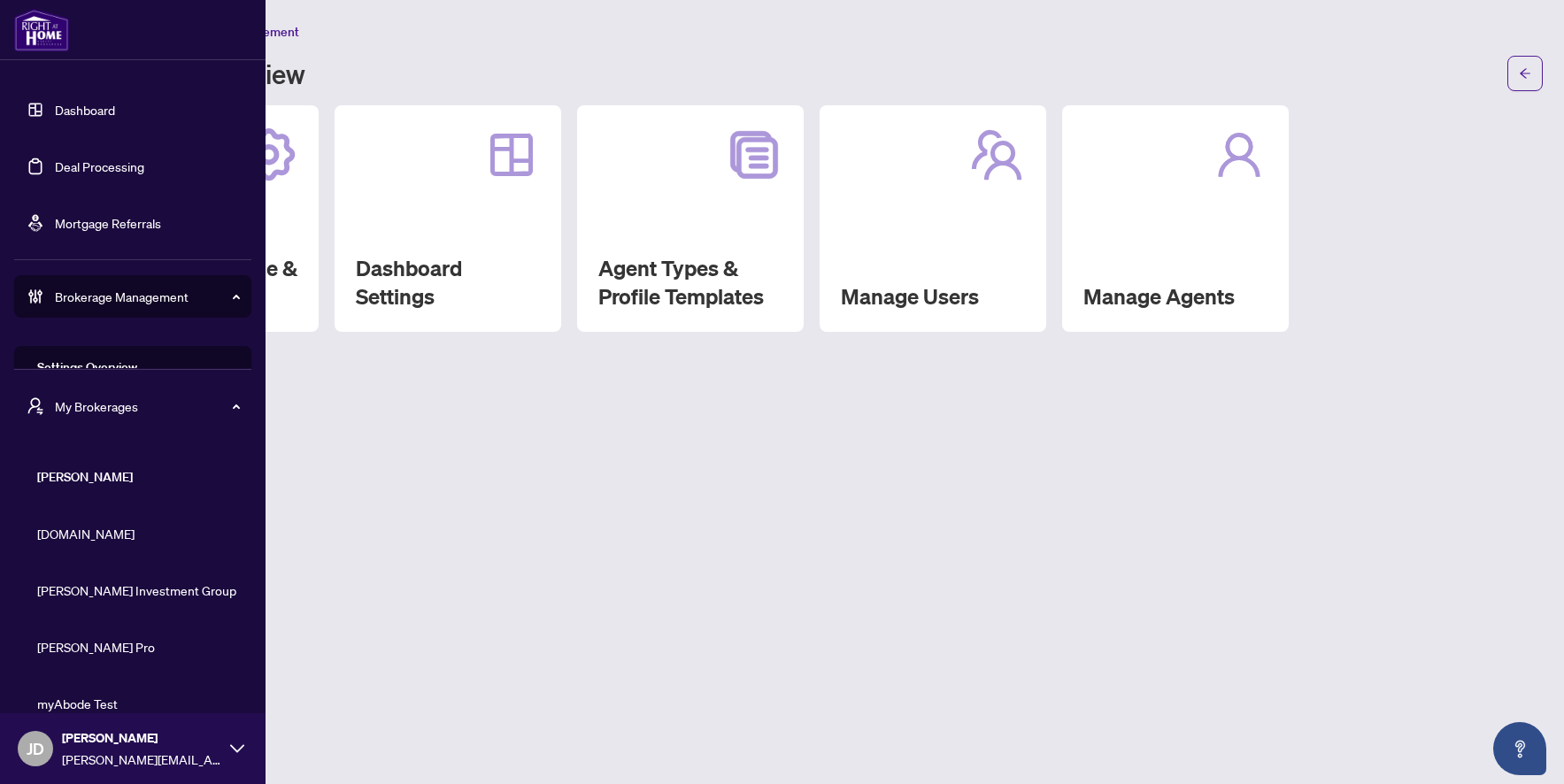
click at [146, 405] on span "My Brokerages" at bounding box center [147, 405] width 184 height 19
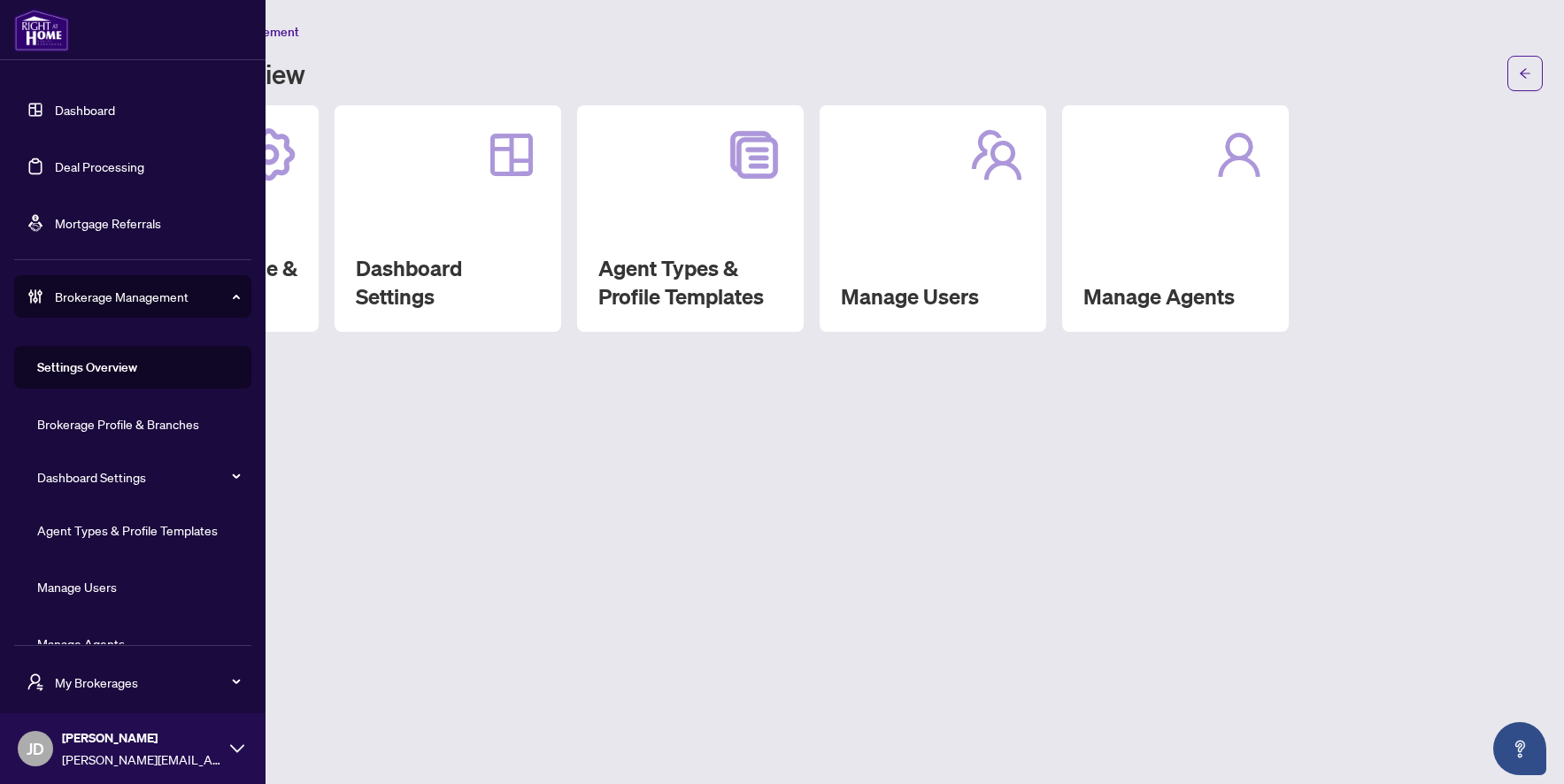
click at [177, 298] on span "Brokerage Management" at bounding box center [147, 296] width 184 height 19
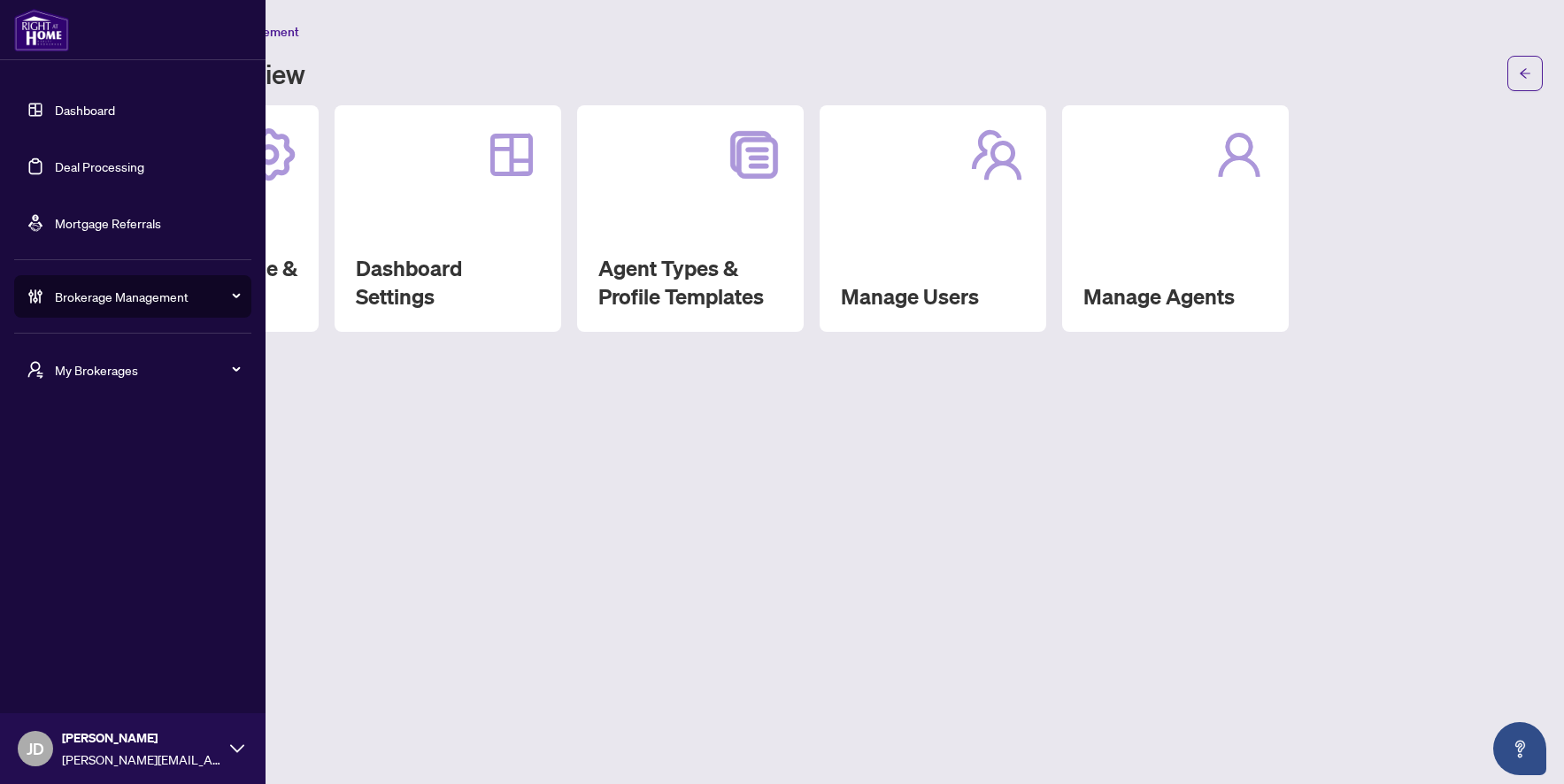
click at [127, 376] on span "My Brokerages" at bounding box center [147, 370] width 184 height 19
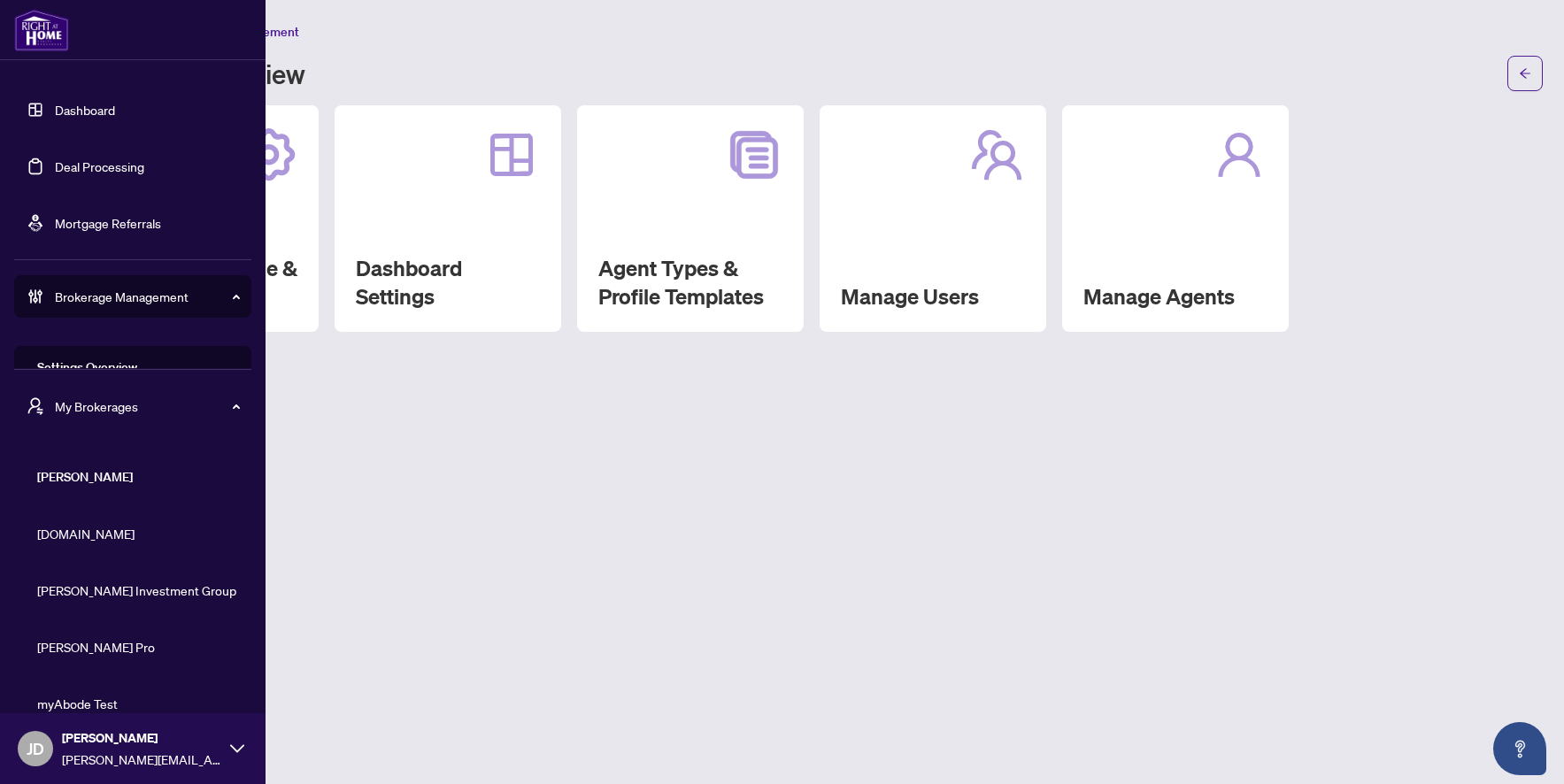
click at [34, 756] on span "JD" at bounding box center [36, 748] width 18 height 25
click at [42, 751] on span "JD" at bounding box center [36, 748] width 18 height 25
click at [235, 741] on icon at bounding box center [237, 748] width 14 height 14
click at [237, 744] on icon at bounding box center [237, 748] width 14 height 14
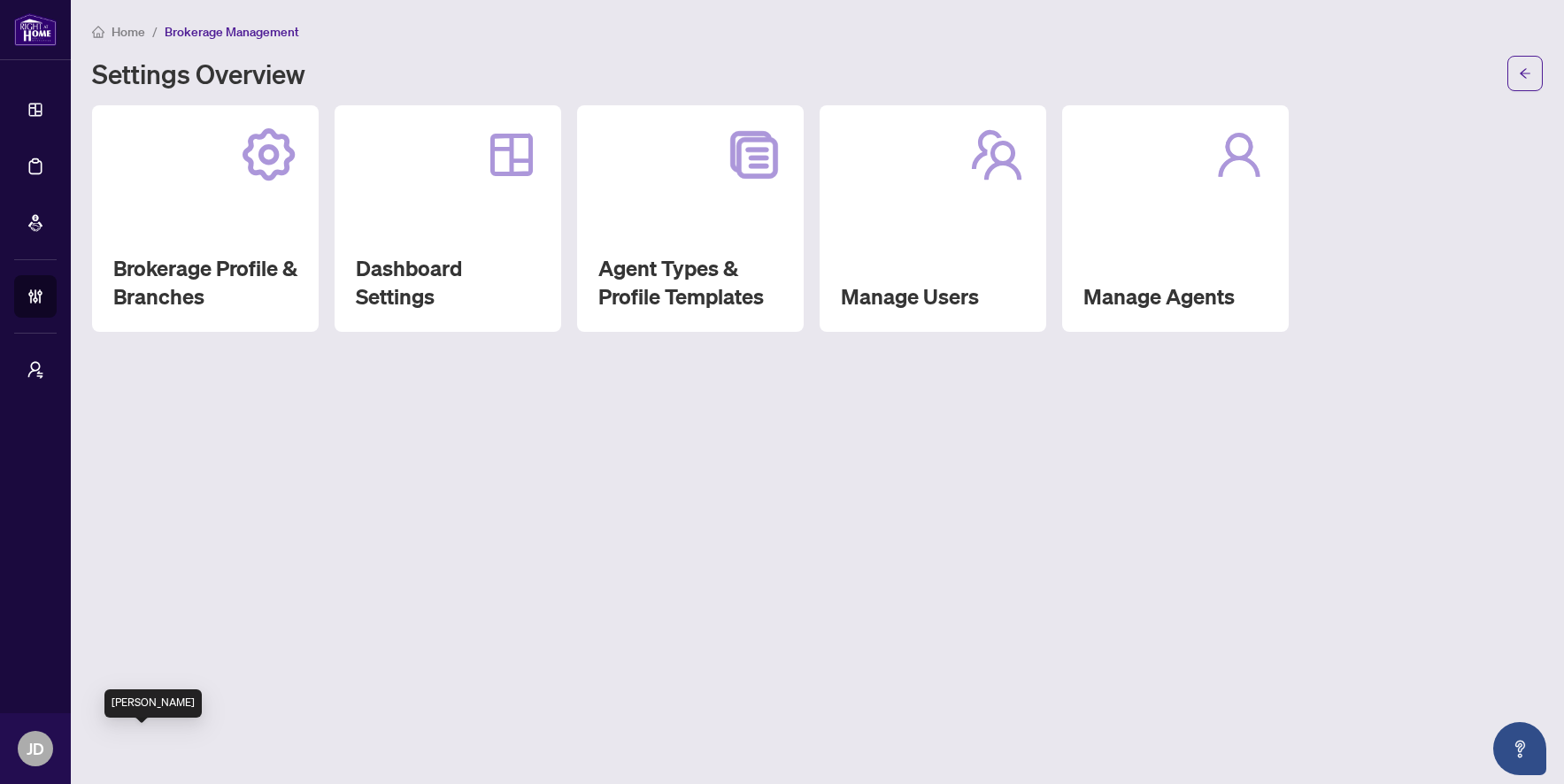
click at [446, 697] on main "Home / Brokerage Management Settings Overview Brokerage Profile & Branches Dash…" at bounding box center [817, 392] width 1493 height 784
click at [218, 603] on main "Home / Brokerage Management Settings Overview Brokerage Profile & Branches Dash…" at bounding box center [817, 392] width 1493 height 784
